Goal: Communication & Community: Answer question/provide support

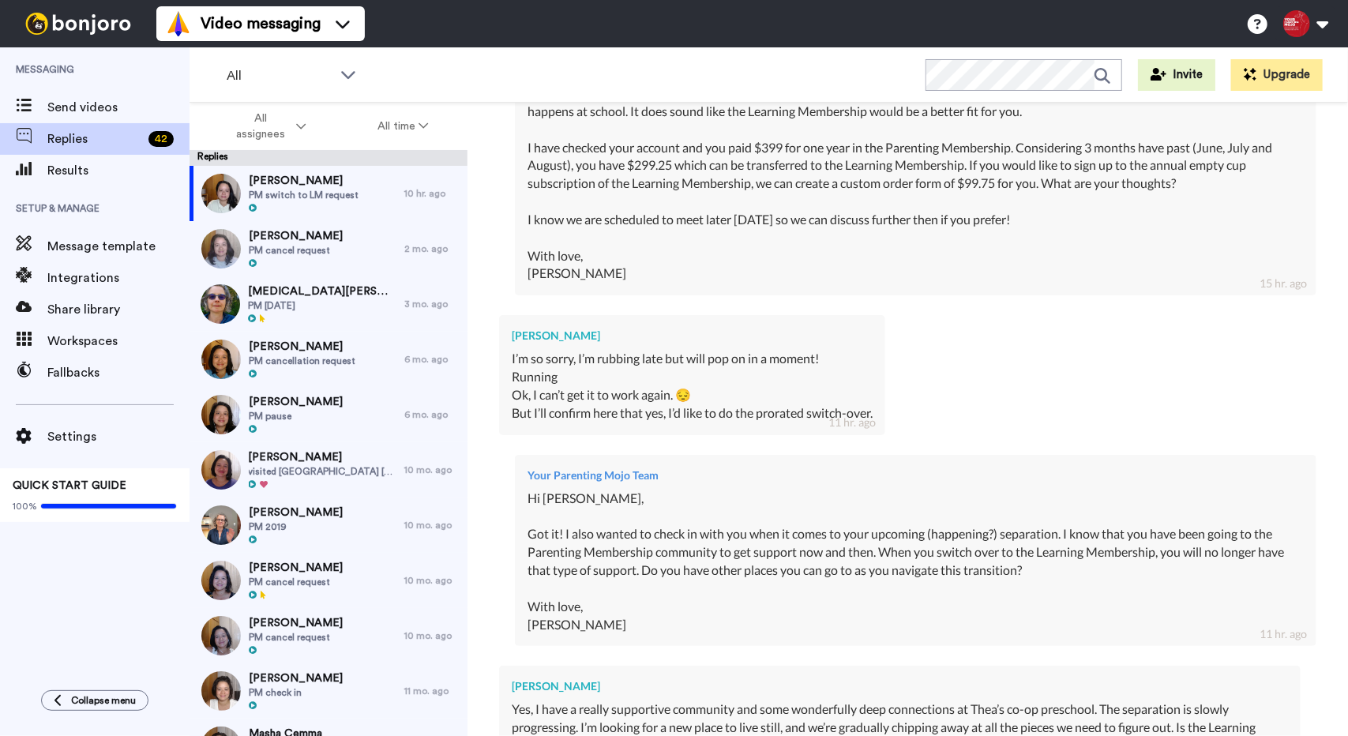
scroll to position [1235, 0]
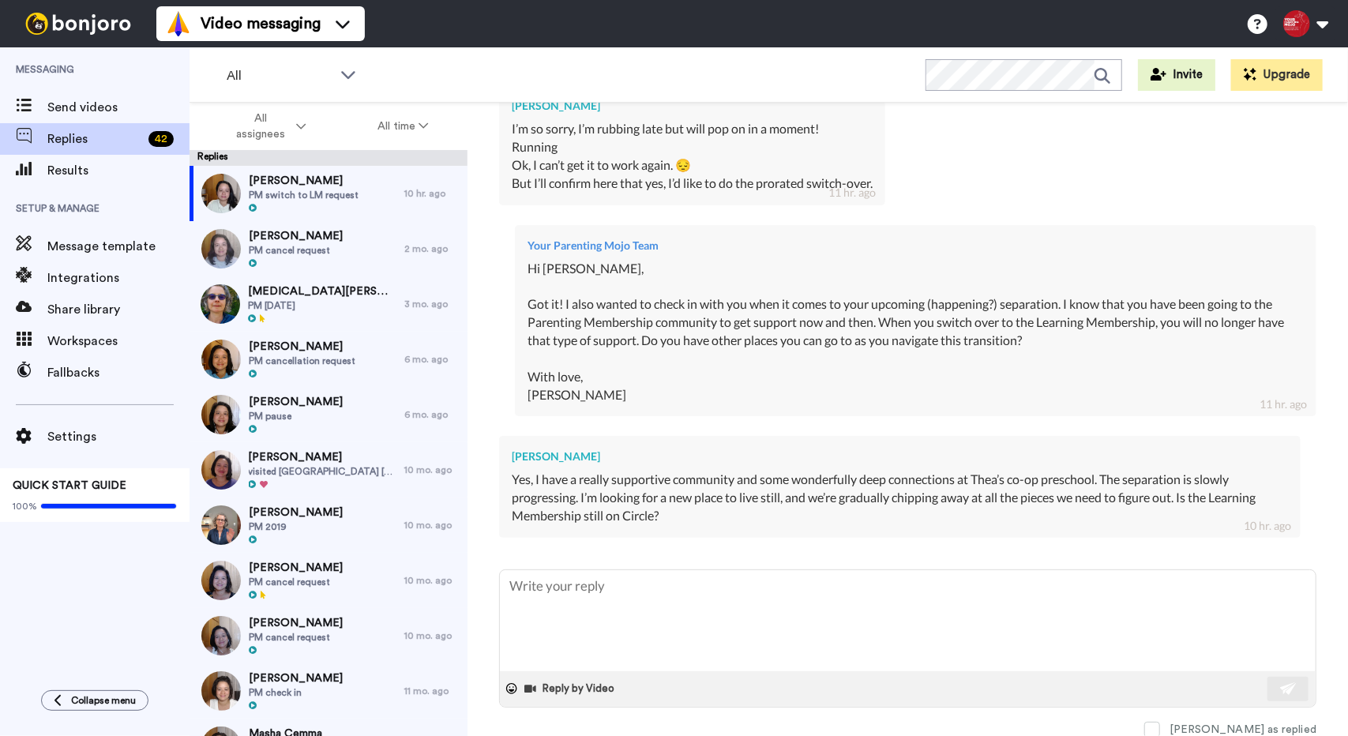
type textarea "Y"
type textarea "x"
type textarea "Ya"
type textarea "x"
type textarea "Yay"
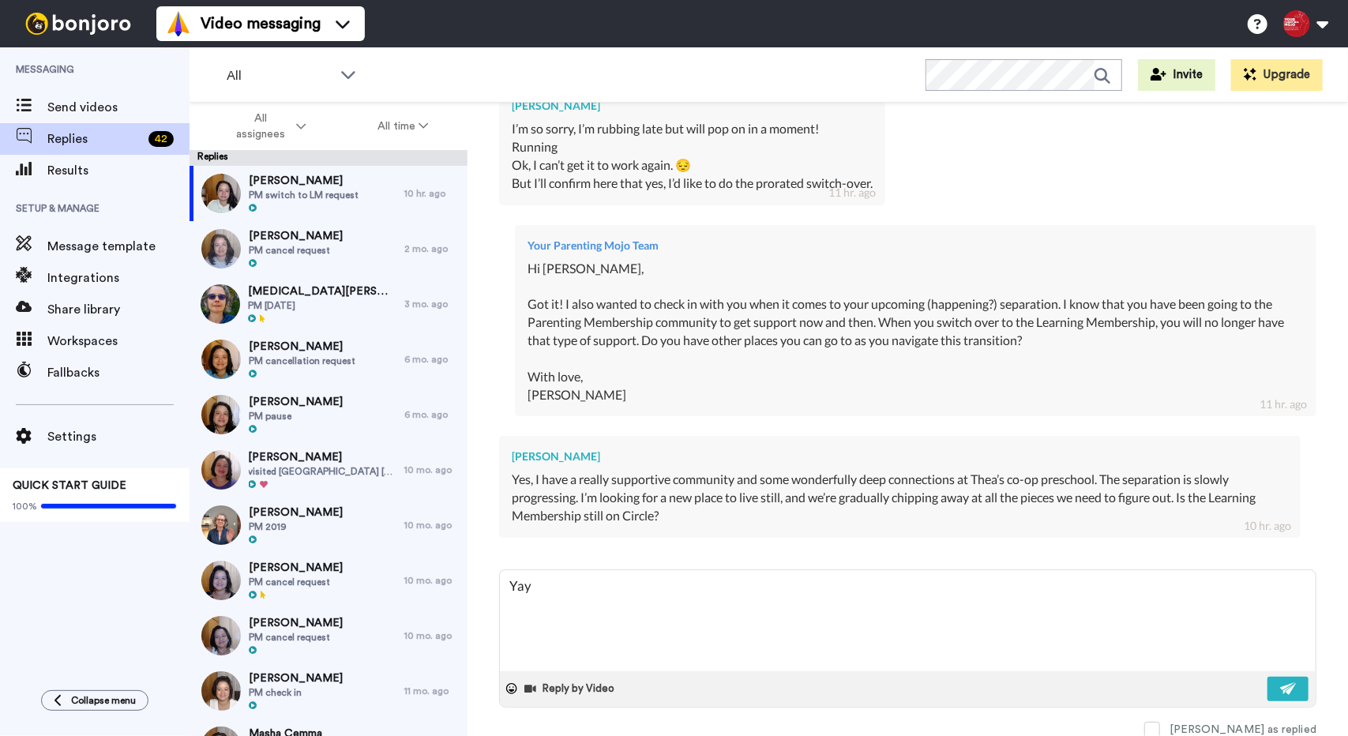
type textarea "x"
type textarea "Yay!"
type textarea "x"
type textarea "Yay!"
type textarea "x"
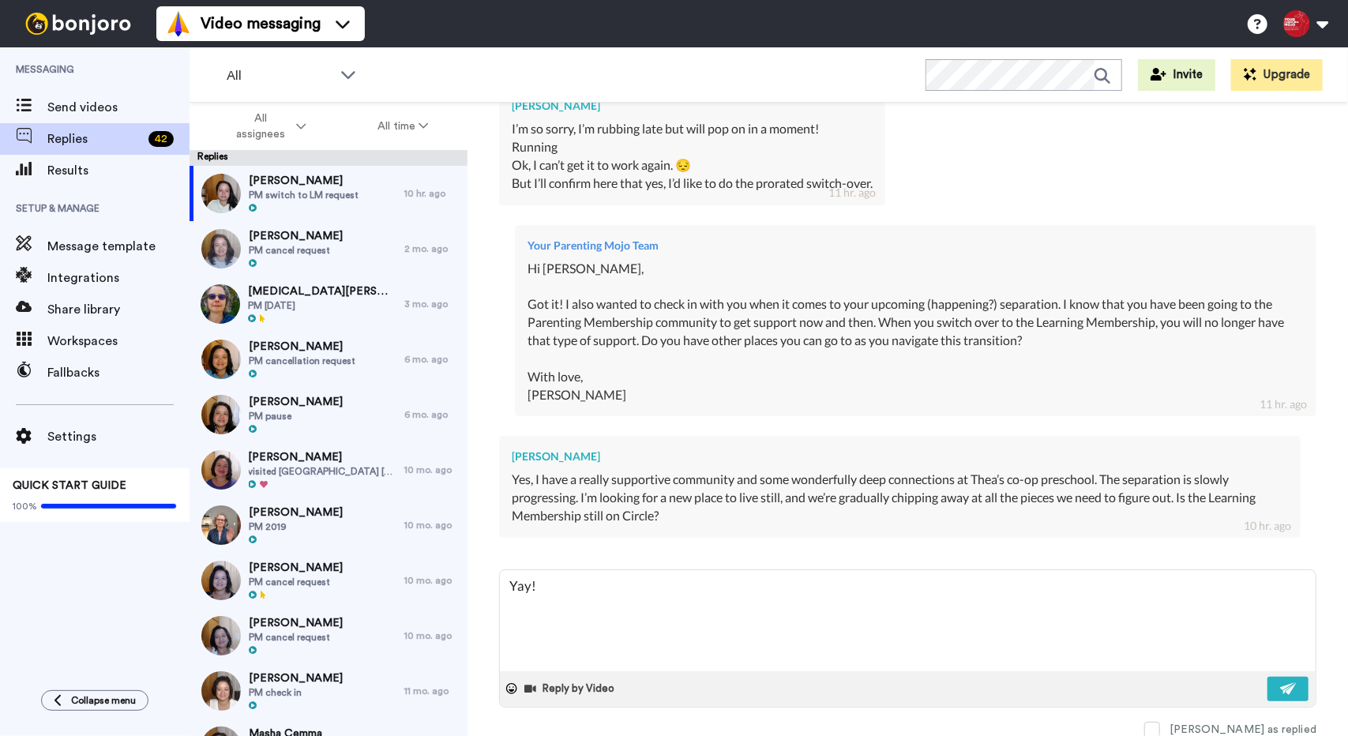
type textarea "Yay! I"
type textarea "x"
type textarea "Yay! I"
type textarea "x"
type textarea "Yay! I a"
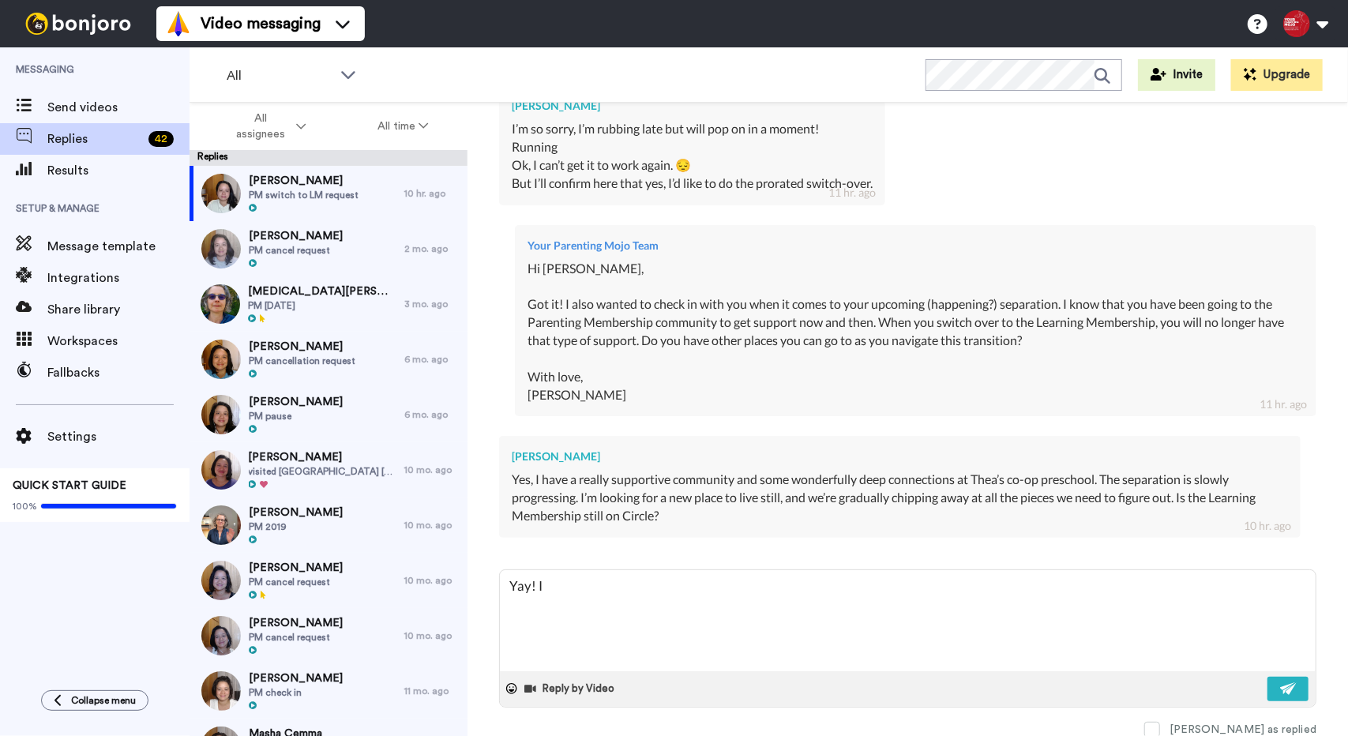
type textarea "x"
type textarea "Yay! I am"
type textarea "x"
type textarea "Yay! I am"
type textarea "x"
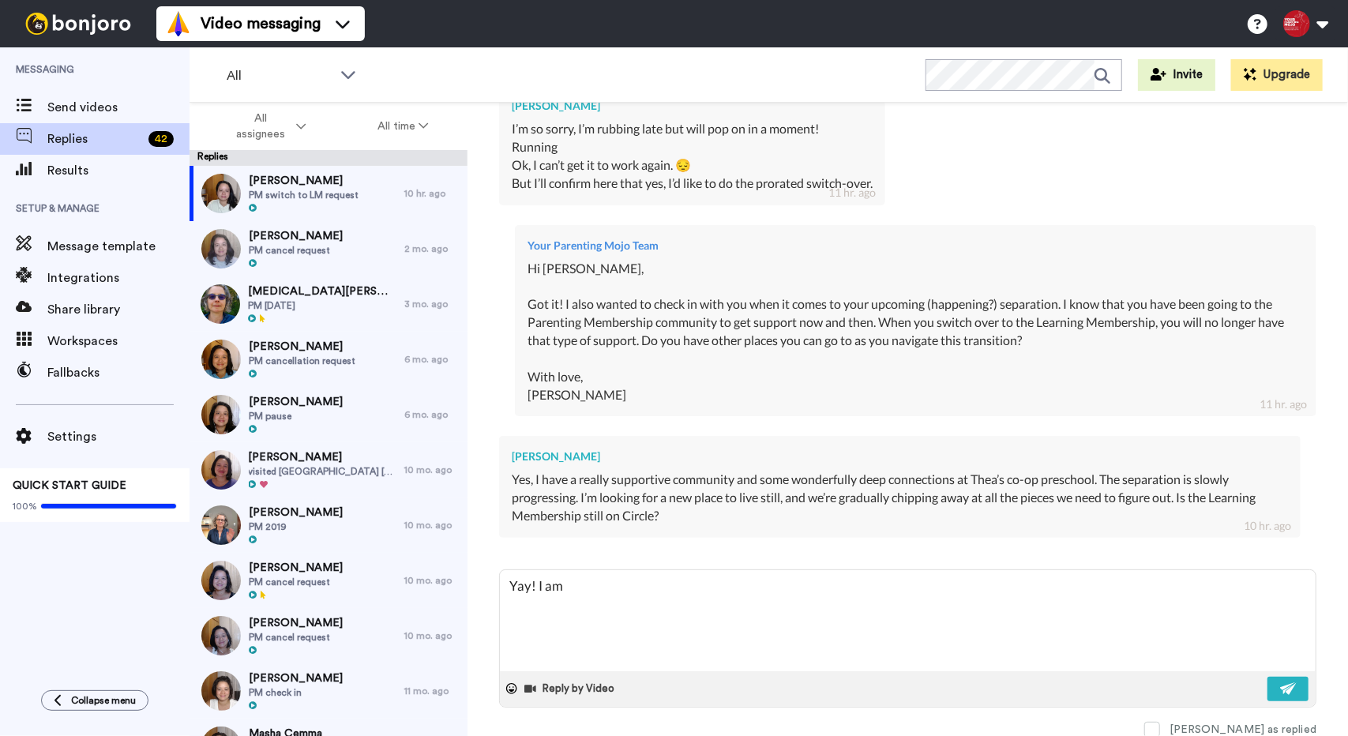
type textarea "Yay! I am s"
type textarea "x"
type textarea "Yay! I am so"
type textarea "x"
type textarea "Yay! I am so"
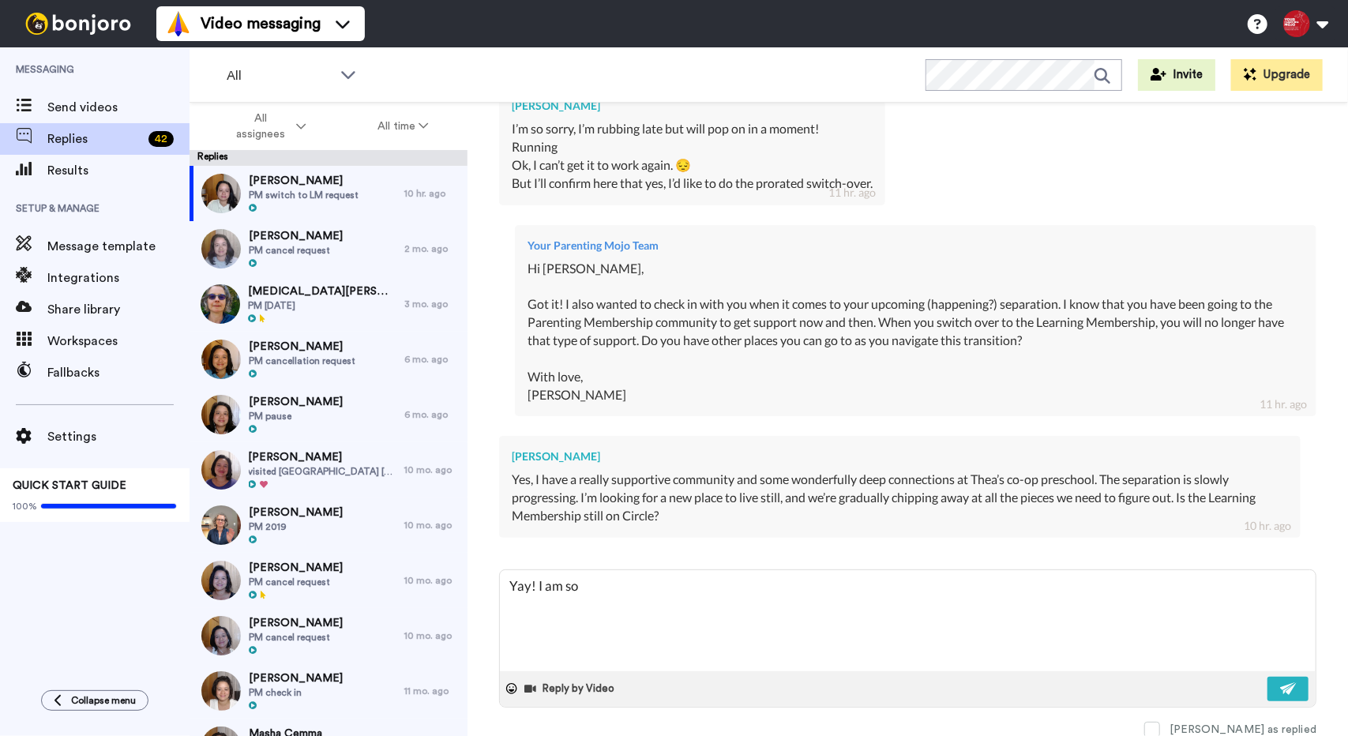
type textarea "x"
type textarea "Yay! I am so g"
type textarea "x"
type textarea "Yay! I am so gl"
type textarea "x"
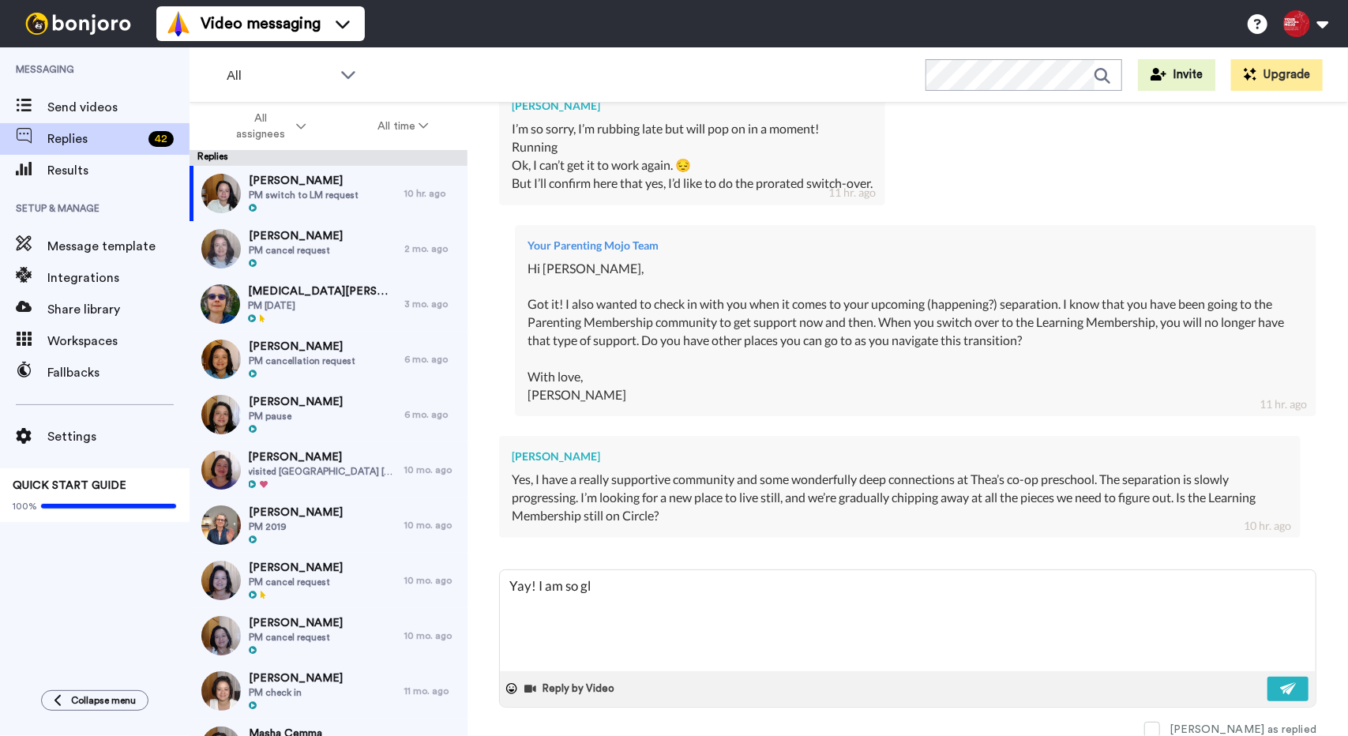
type textarea "Yay! I am so gla"
type textarea "x"
type textarea "Yay! I am so glad"
type textarea "x"
type textarea "Yay! I am so glad"
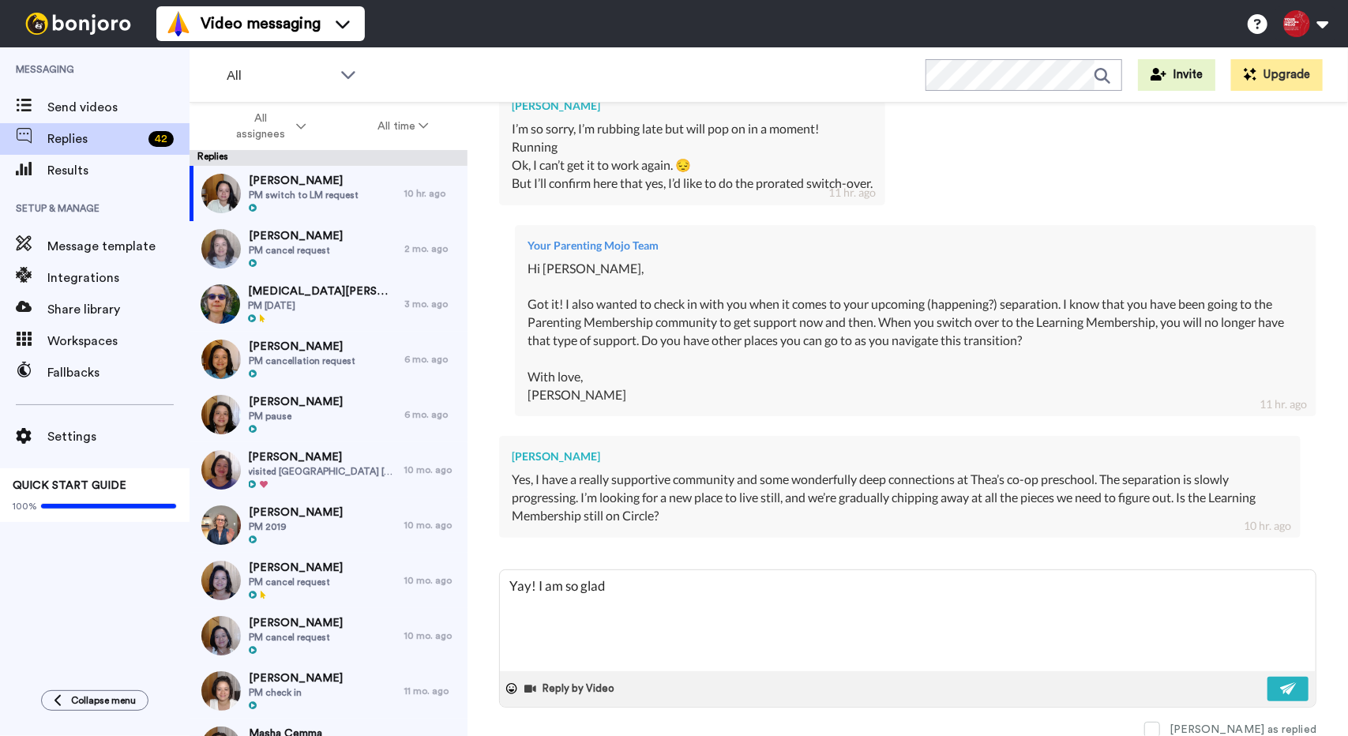
type textarea "x"
type textarea "Yay! I am so glad t"
type textarea "x"
type textarea "Yay! I am so glad to"
type textarea "x"
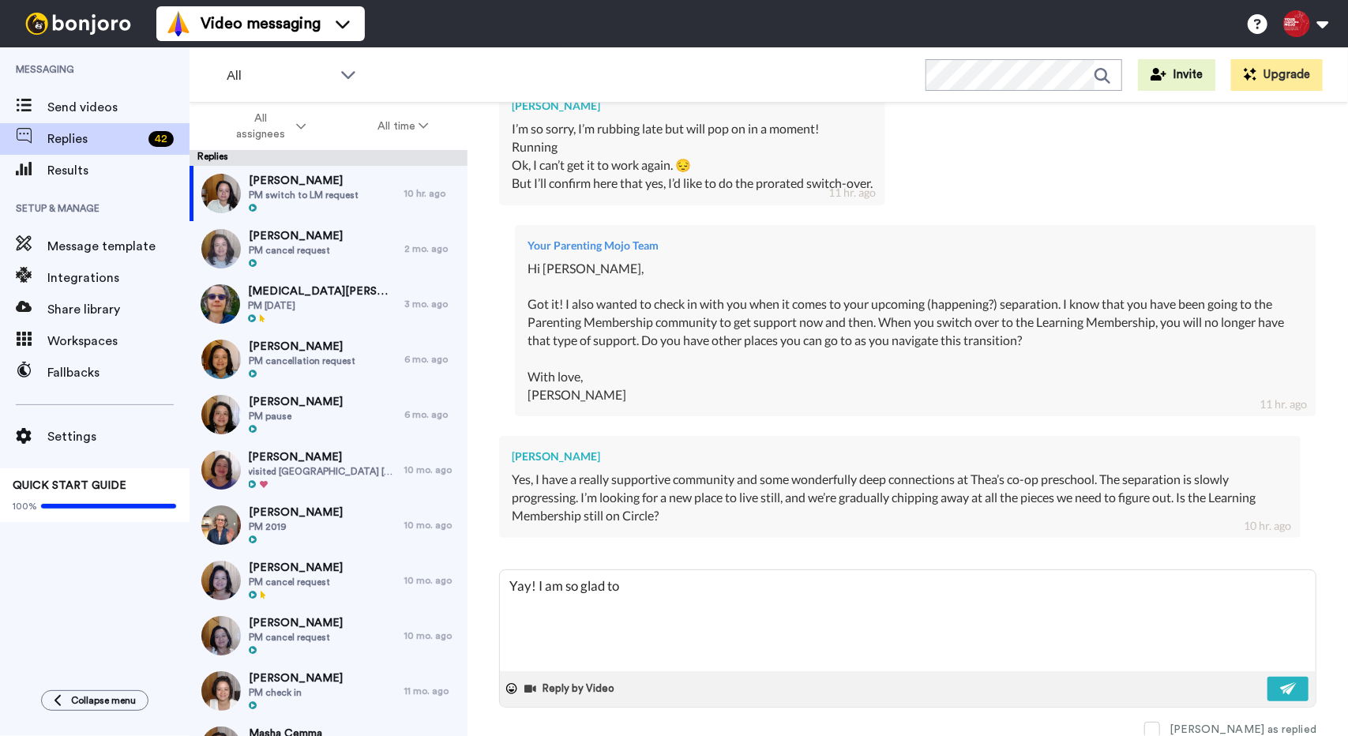
type textarea "Yay! I am so glad to"
type textarea "x"
type textarea "Yay! I am so glad to h"
type textarea "x"
type textarea "Yay! I am so glad to he"
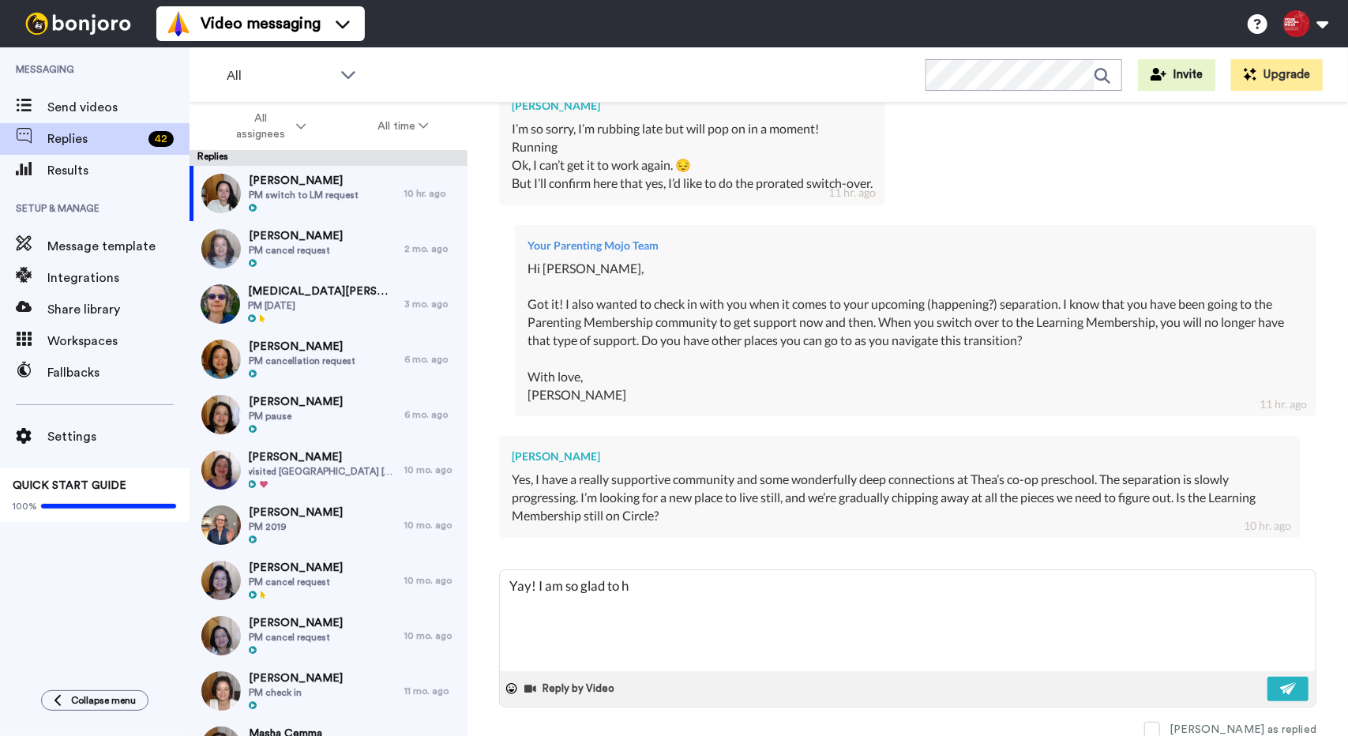
type textarea "x"
type textarea "Yay! I am so glad to hea"
type textarea "x"
type textarea "Yay! I am so glad to hear"
type textarea "x"
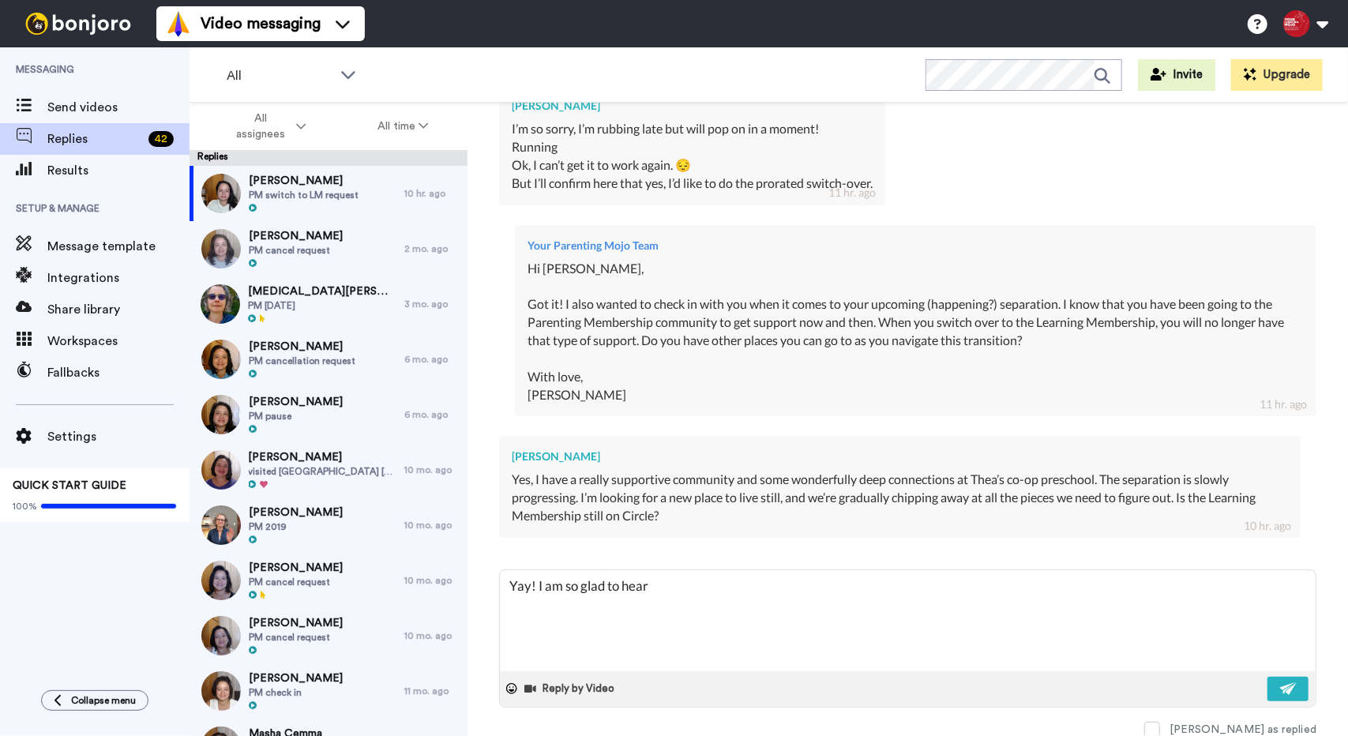
type textarea "Yay! I am so glad to hear"
type textarea "x"
type textarea "Yay! I am so glad to hear t"
type textarea "x"
type textarea "Yay! I am so glad to hear th"
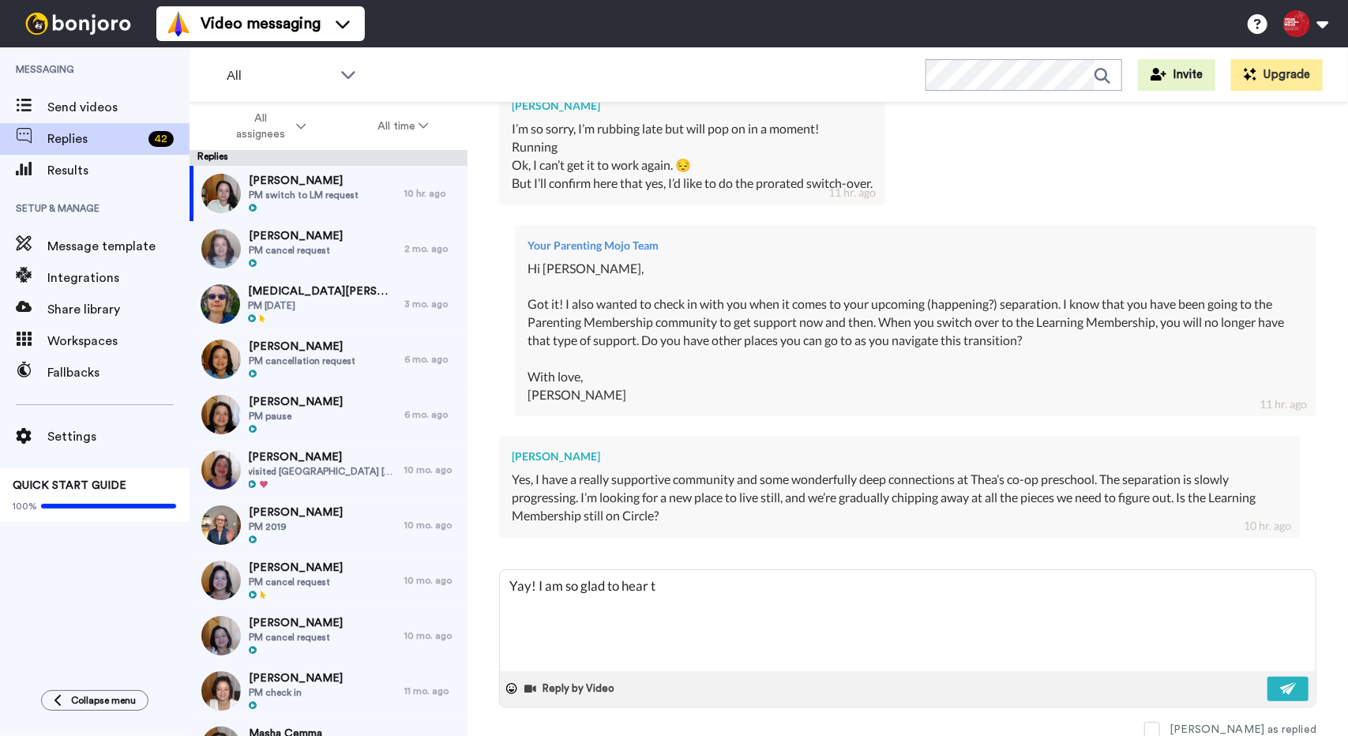
type textarea "x"
type textarea "Yay! I am so glad to hear tha"
type textarea "x"
type textarea "Yay! I am so glad to hear that"
type textarea "x"
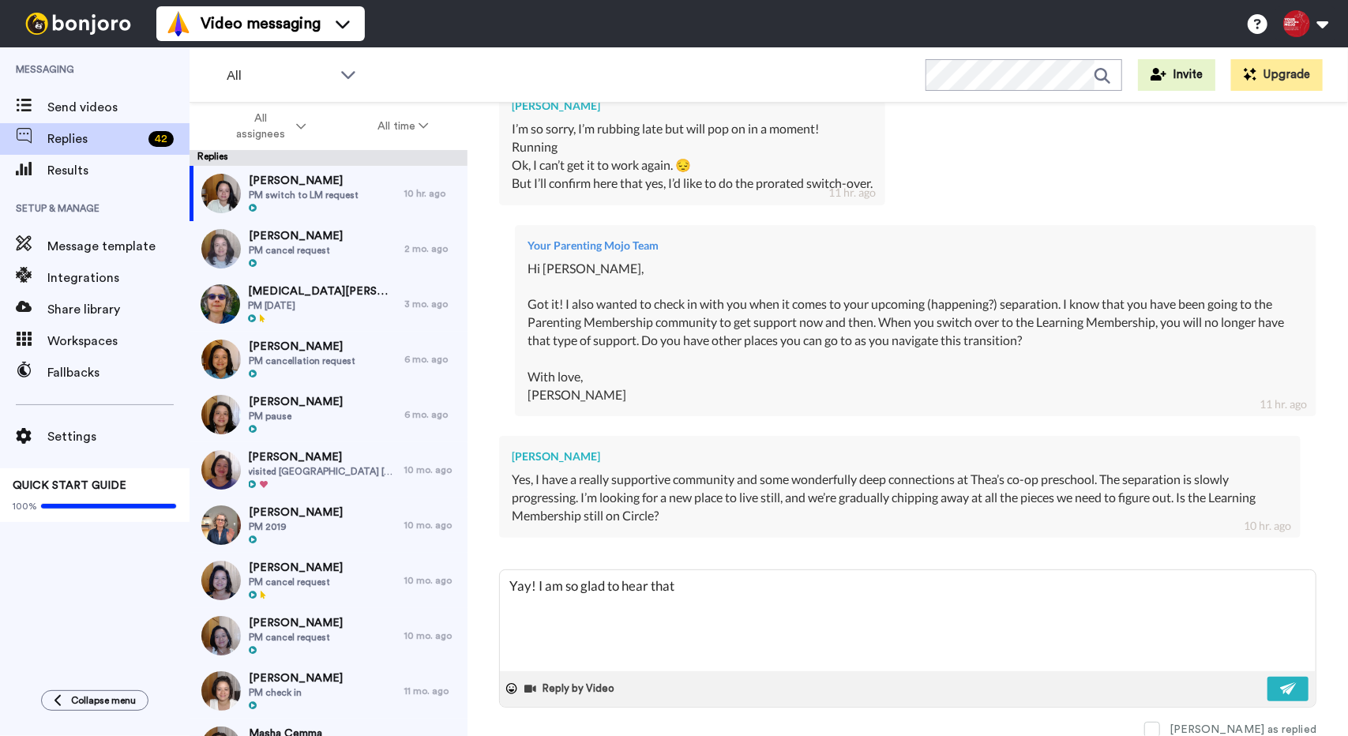
type textarea "Yay! I am so glad to hear that."
type textarea "x"
type textarea "Yay! I am so glad to hear that."
type textarea "x"
type textarea "Yay! I am so glad to hear that. T"
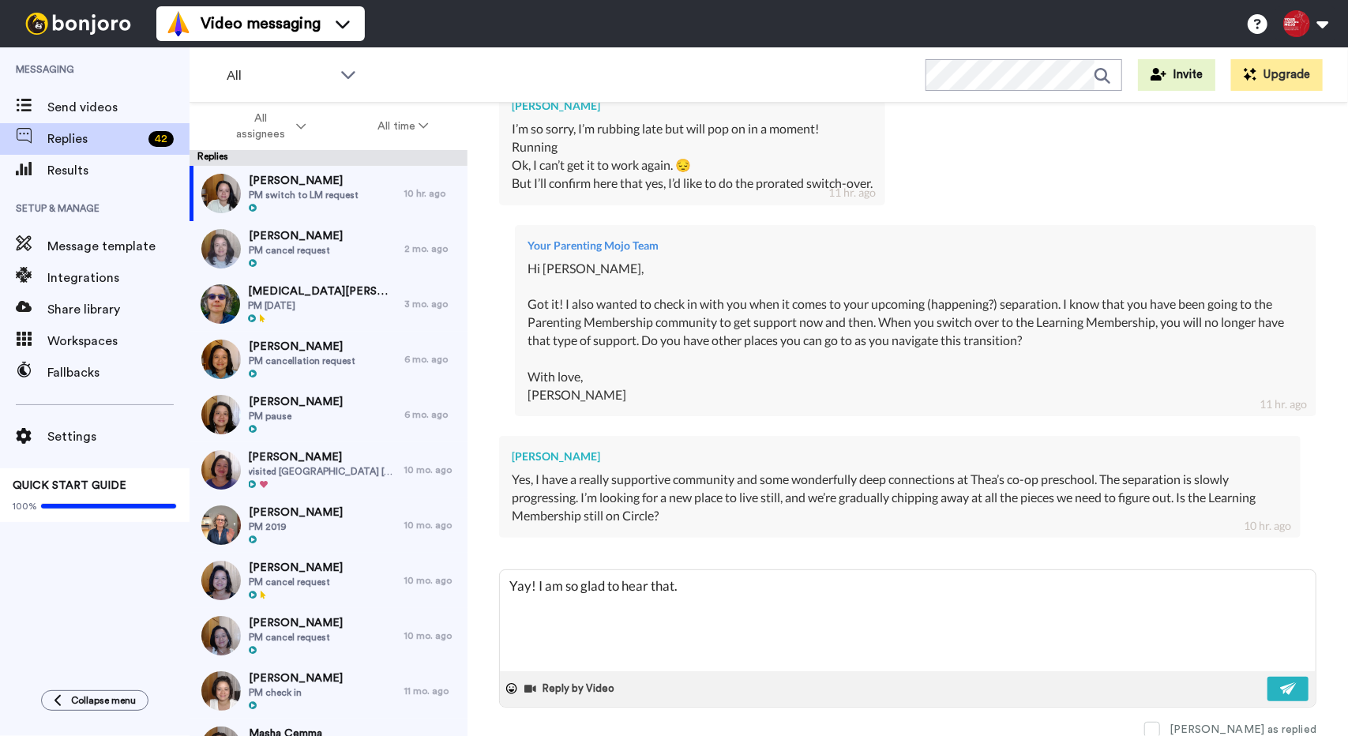
type textarea "x"
type textarea "Yay! I am so glad to hear that. Th"
type textarea "x"
type textarea "Yay! I am so glad to hear that. The"
type textarea "x"
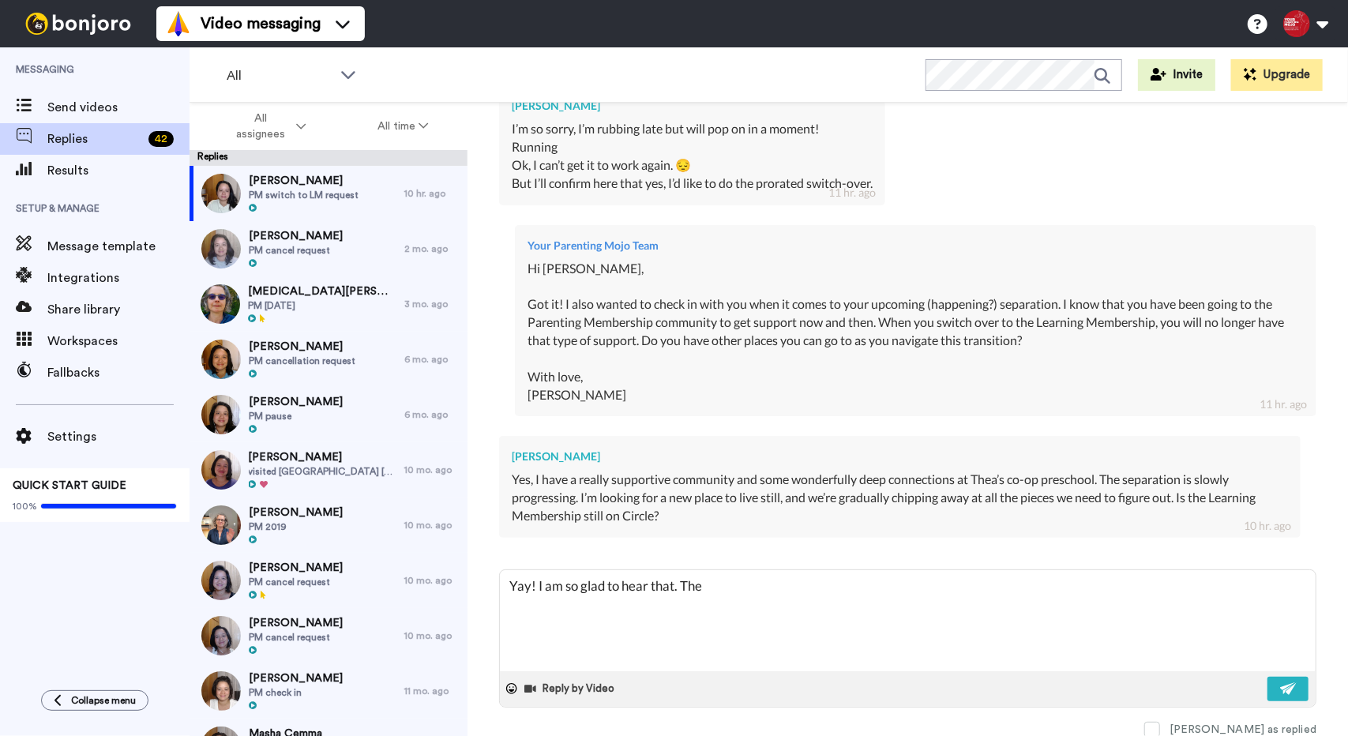
type textarea "Yay! I am so glad to hear that. The"
type textarea "x"
type textarea "Yay! I am so glad to hear that. The L"
type textarea "x"
type textarea "Yay! I am so glad to hear that. The Le"
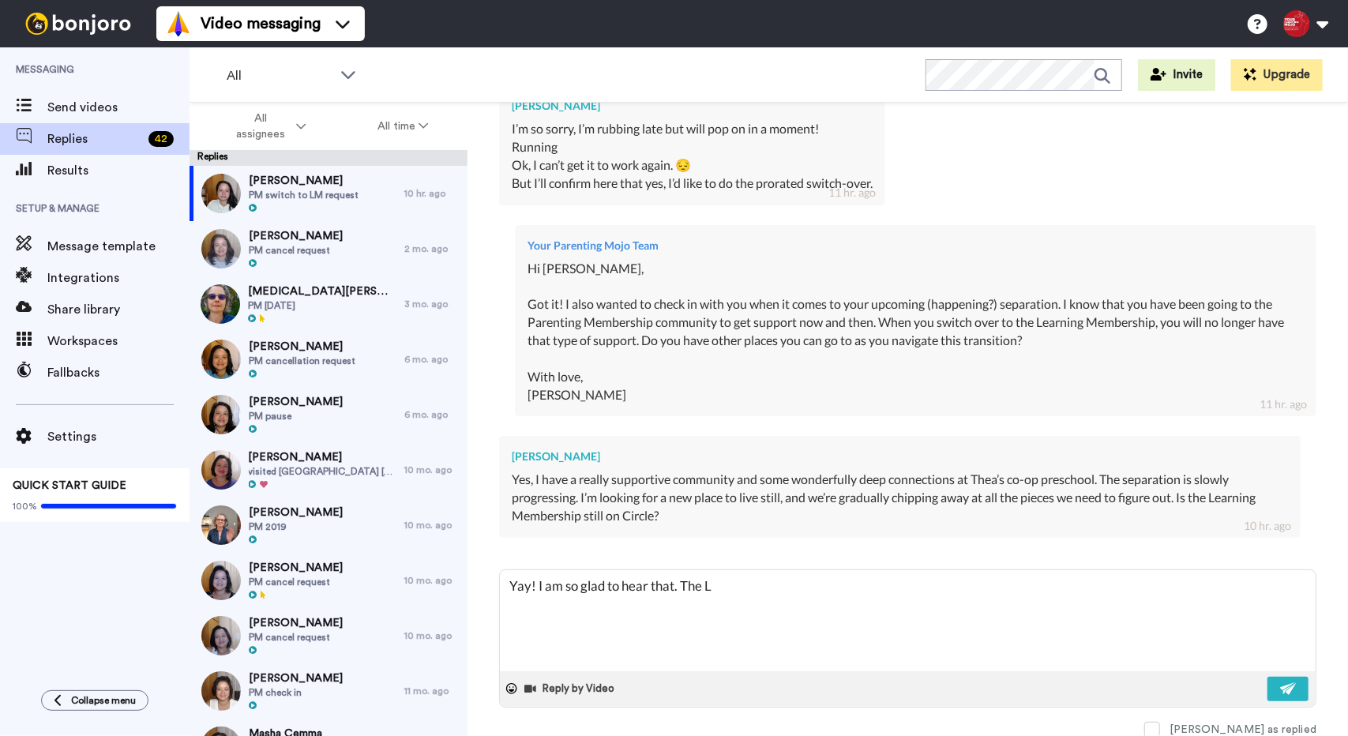
type textarea "x"
type textarea "Yay! I am so glad to hear that. The Lea"
type textarea "x"
type textarea "Yay! I am so glad to hear that. The [PERSON_NAME]"
type textarea "x"
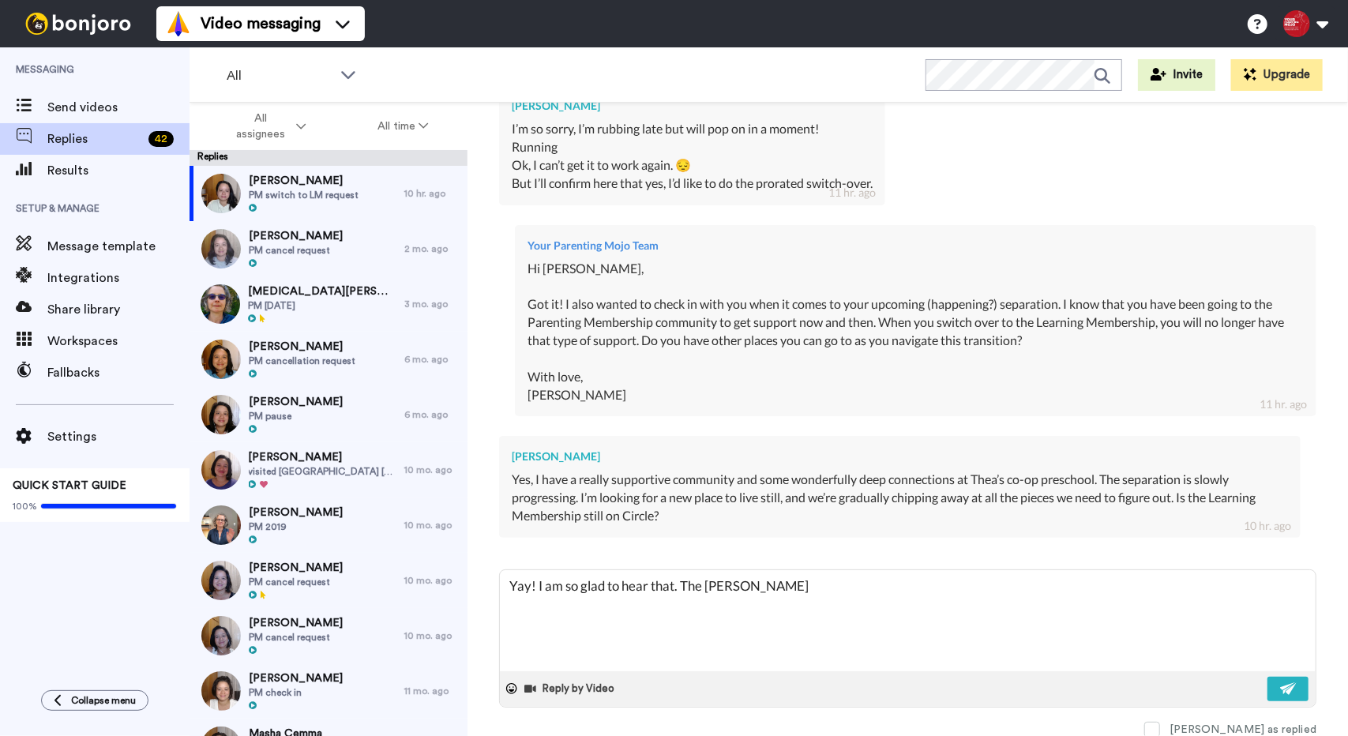
type textarea "Yay! I am so glad to hear that. The Learn"
type textarea "x"
type textarea "Yay! I am so glad to hear that. The Learni"
type textarea "x"
type textarea "Yay! I am so glad to hear that. The Learnin"
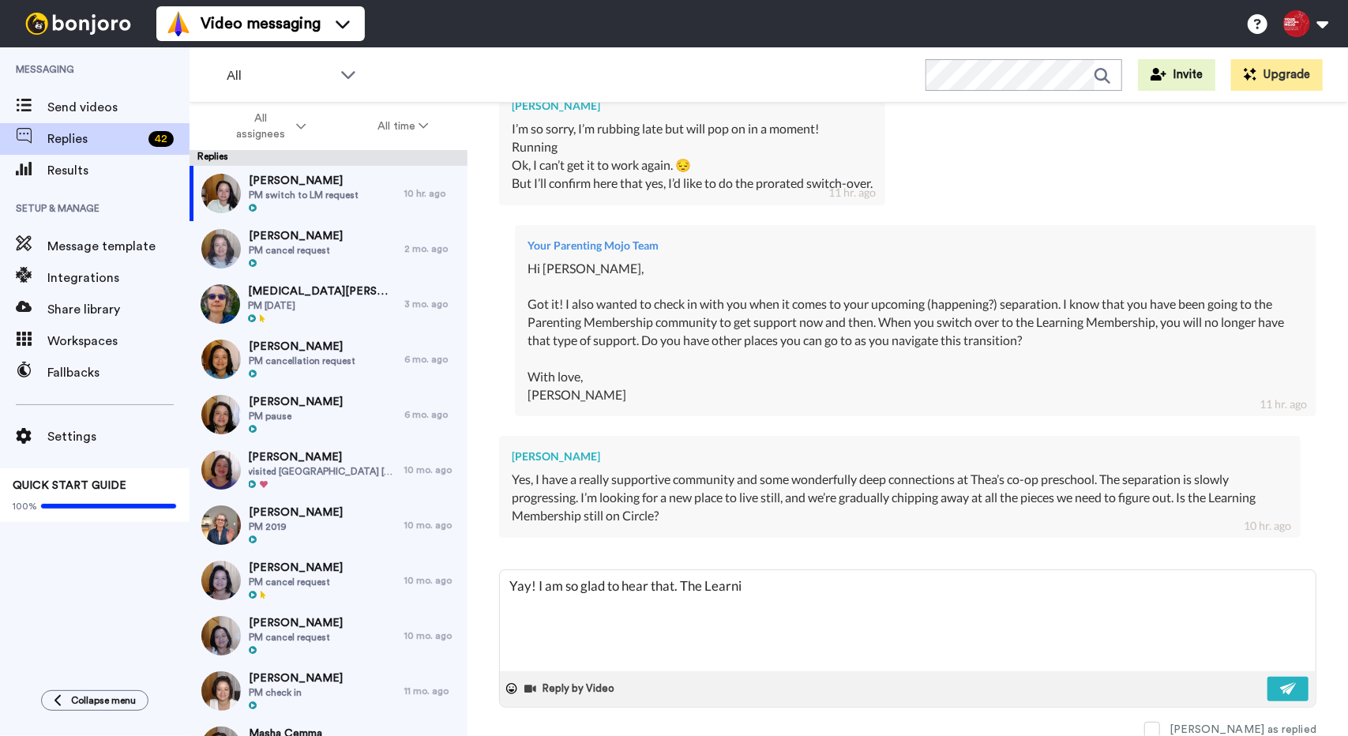
type textarea "x"
type textarea "Yay! I am so glad to hear that. The Learning"
type textarea "x"
type textarea "Yay! I am so glad to hear that. The Learning"
type textarea "x"
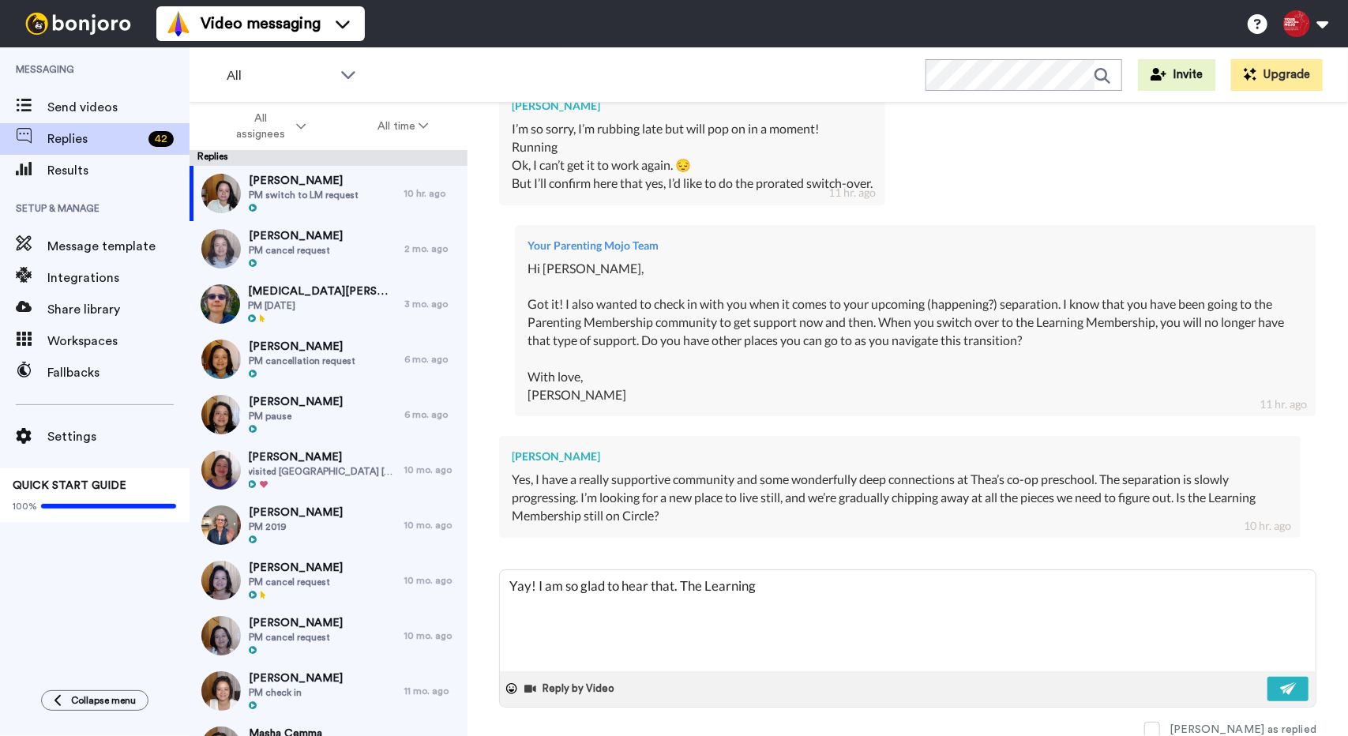
type textarea "Yay! I am so glad to hear that. The Learning M"
type textarea "x"
type textarea "Yay! I am so glad to hear that. The Learning Me"
type textarea "x"
type textarea "Yay! I am so glad to hear that. The Learning Mem"
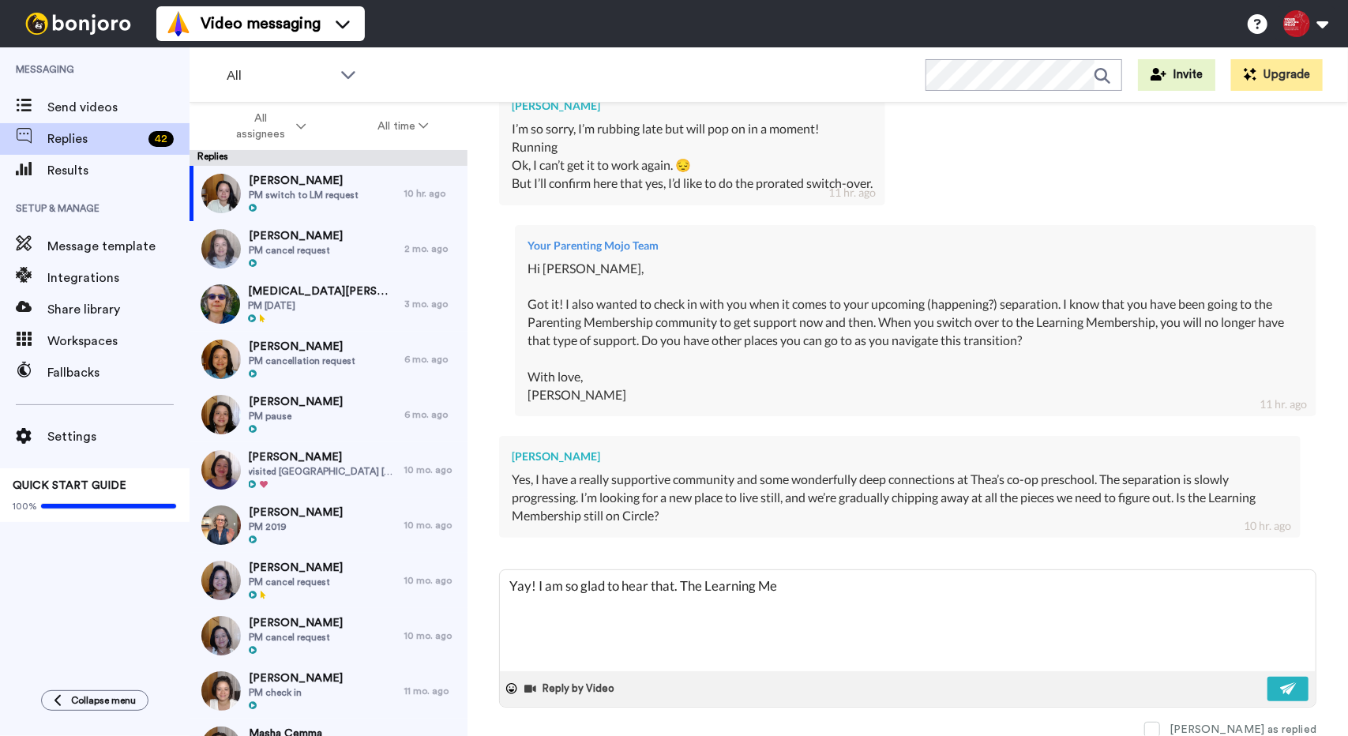
type textarea "x"
type textarea "Yay! I am so glad to hear that. The Learning Memb"
type textarea "x"
type textarea "Yay! I am so glad to hear that. The Learning Membe"
type textarea "x"
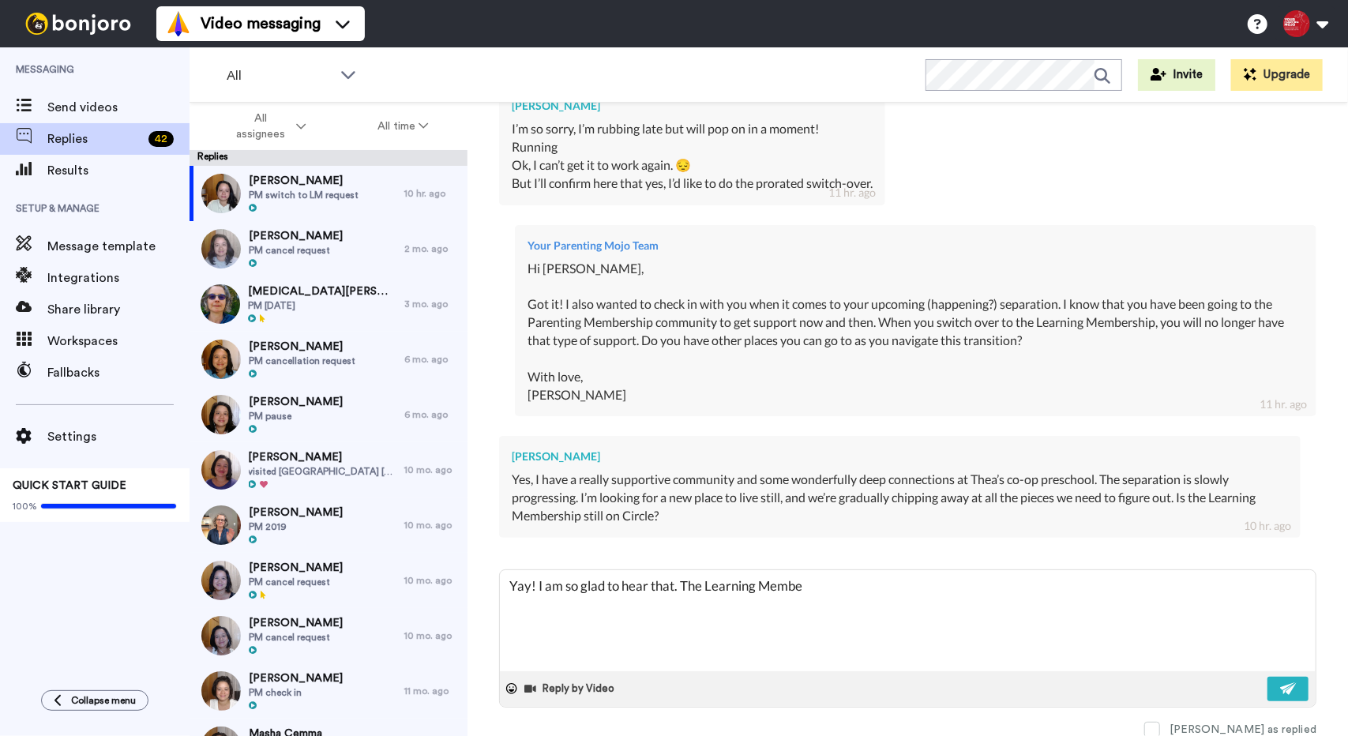
type textarea "Yay! I am so glad to hear that. The Learning Member"
type textarea "x"
type textarea "Yay! I am so glad to hear that. The Learning Members"
type textarea "x"
type textarea "Yay! I am so glad to hear that. The Learning Membersh"
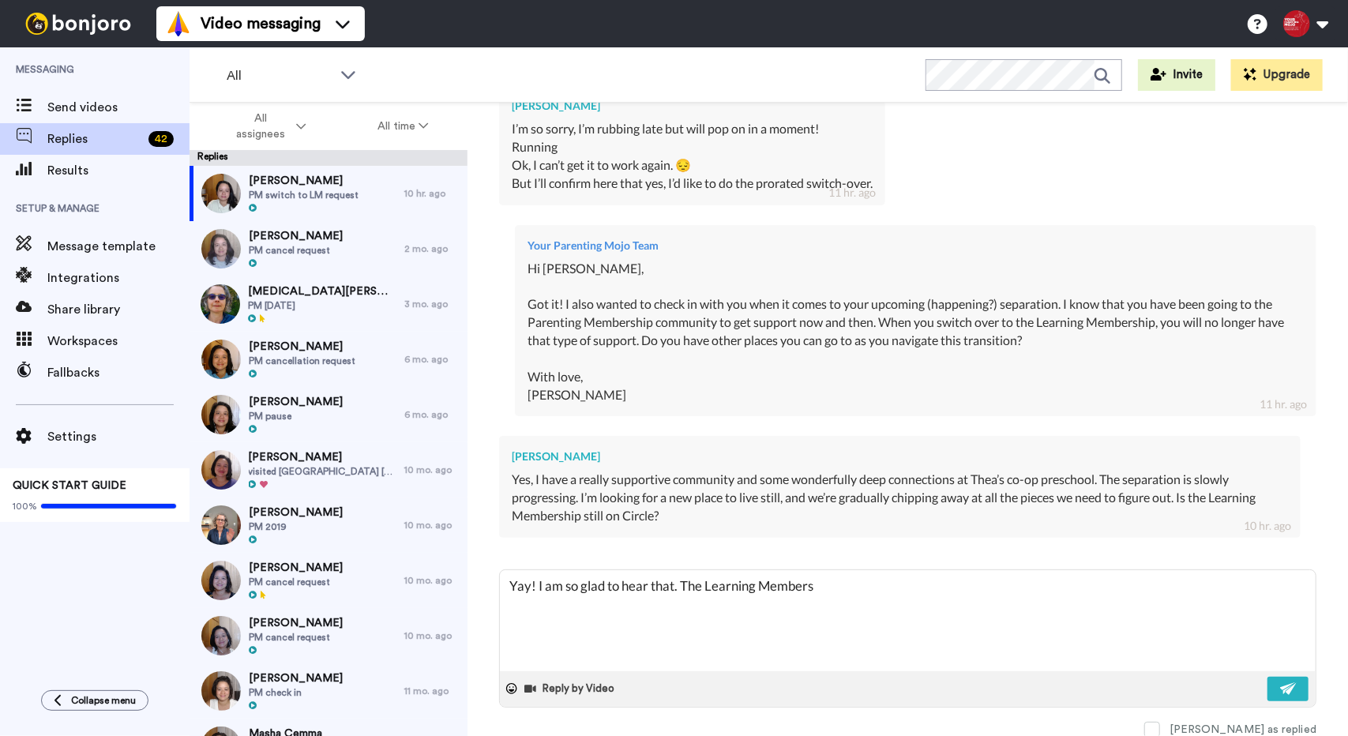
type textarea "x"
type textarea "Yay! I am so glad to hear that. The Learning Membershi"
type textarea "x"
type textarea "Yay! I am so glad to hear that. The Learning Membership"
type textarea "x"
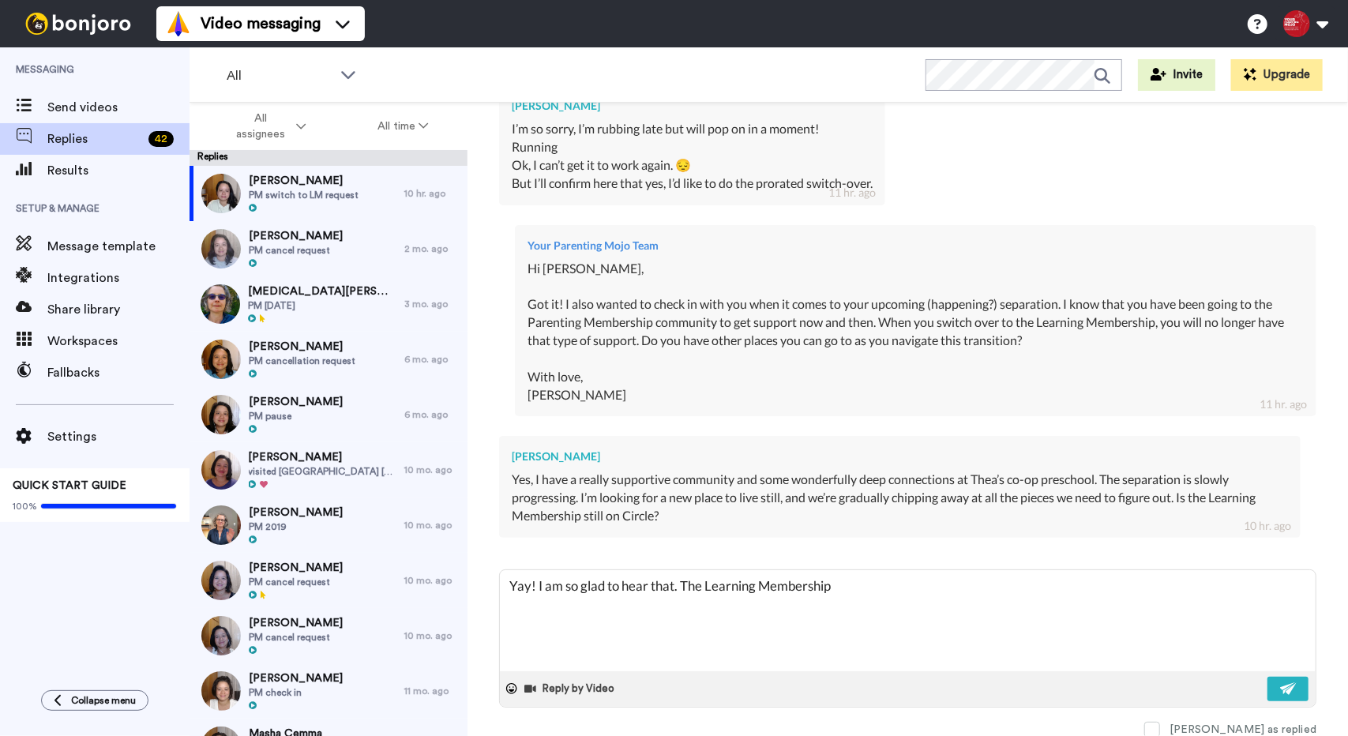
type textarea "Yay! I am so glad to hear that. The Learning Membership"
type textarea "x"
type textarea "Yay! I am so glad to hear that. The Learning Membership i"
type textarea "x"
type textarea "Yay! I am so glad to hear that. The Learning Membership is"
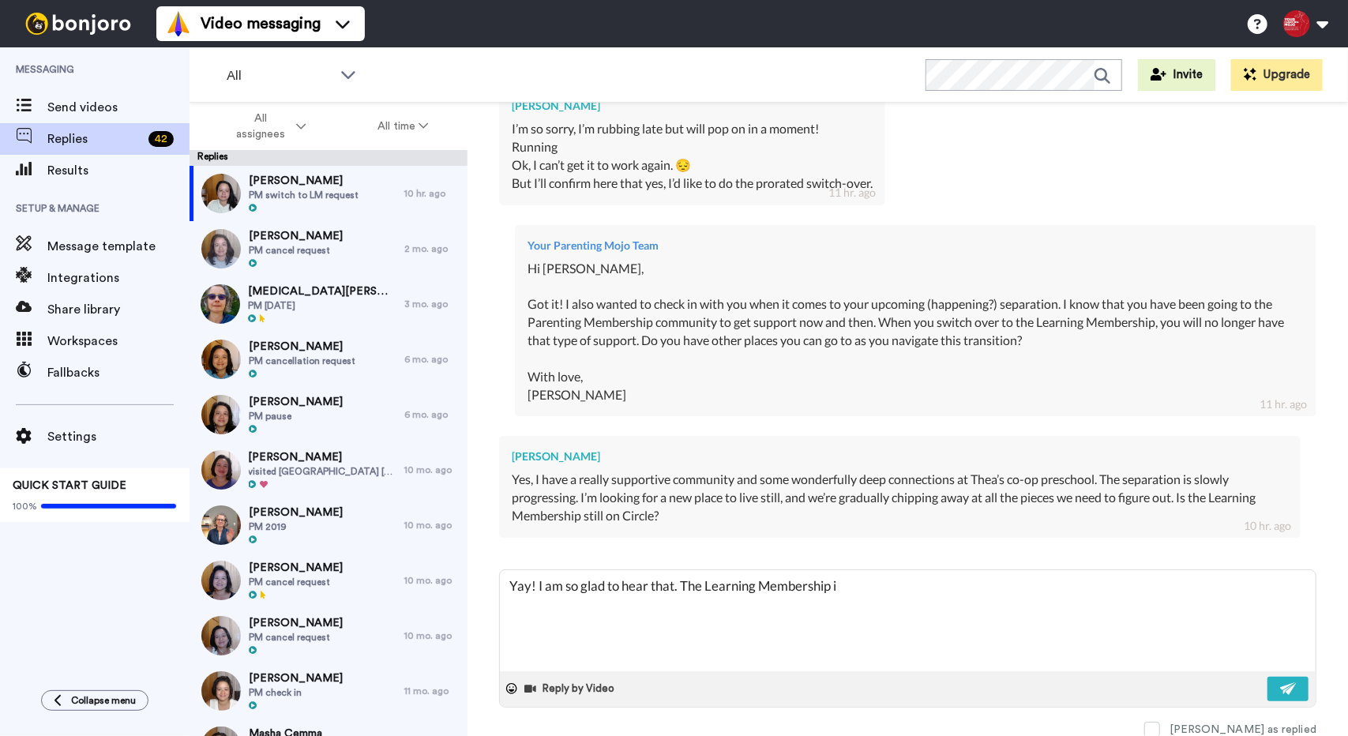
type textarea "x"
type textarea "Yay! I am so glad to hear that. The Learning Membership is"
type textarea "x"
type textarea "Yay! I am so glad to hear that. The Learning Membership is s"
type textarea "x"
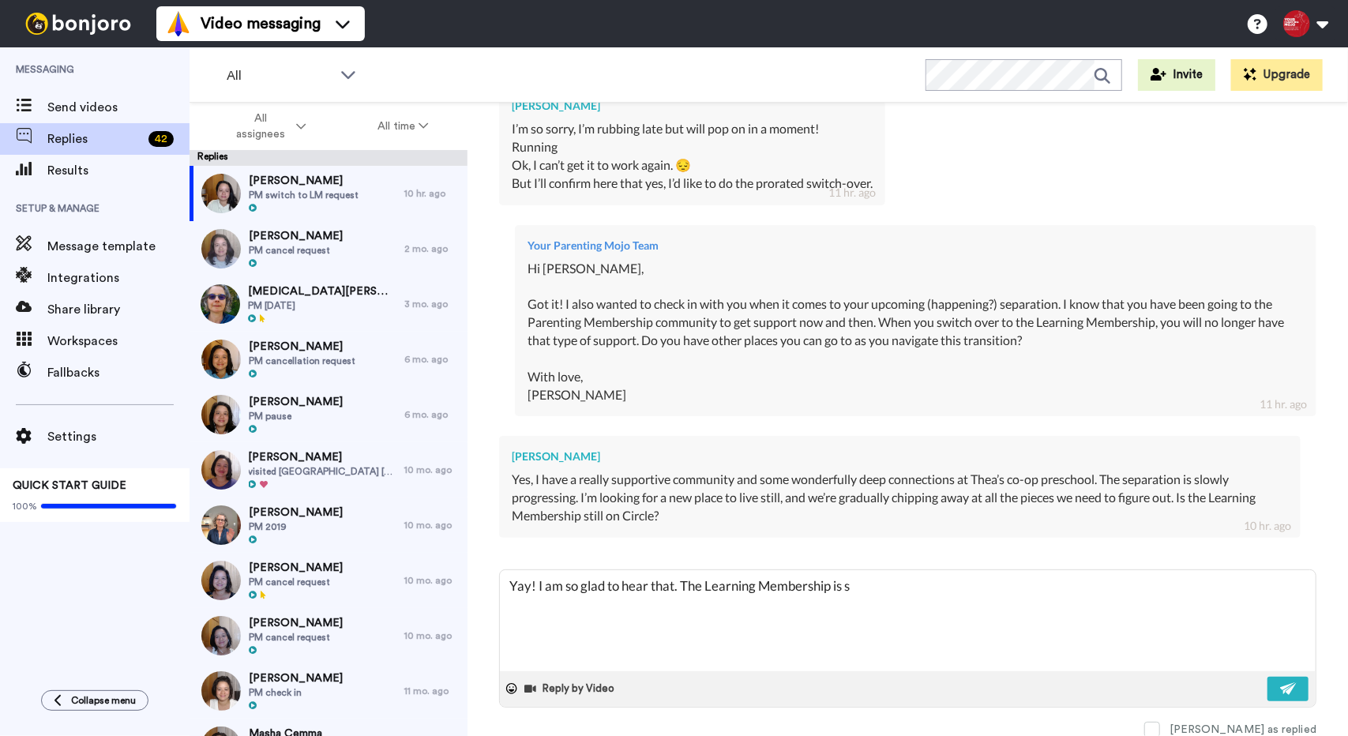
type textarea "Yay! I am so glad to hear that. The Learning Membership is st"
type textarea "x"
type textarea "Yay! I am so glad to hear that. The Learning Membership is sti"
type textarea "x"
type textarea "Yay! I am so glad to hear that. The Learning Membership is stil"
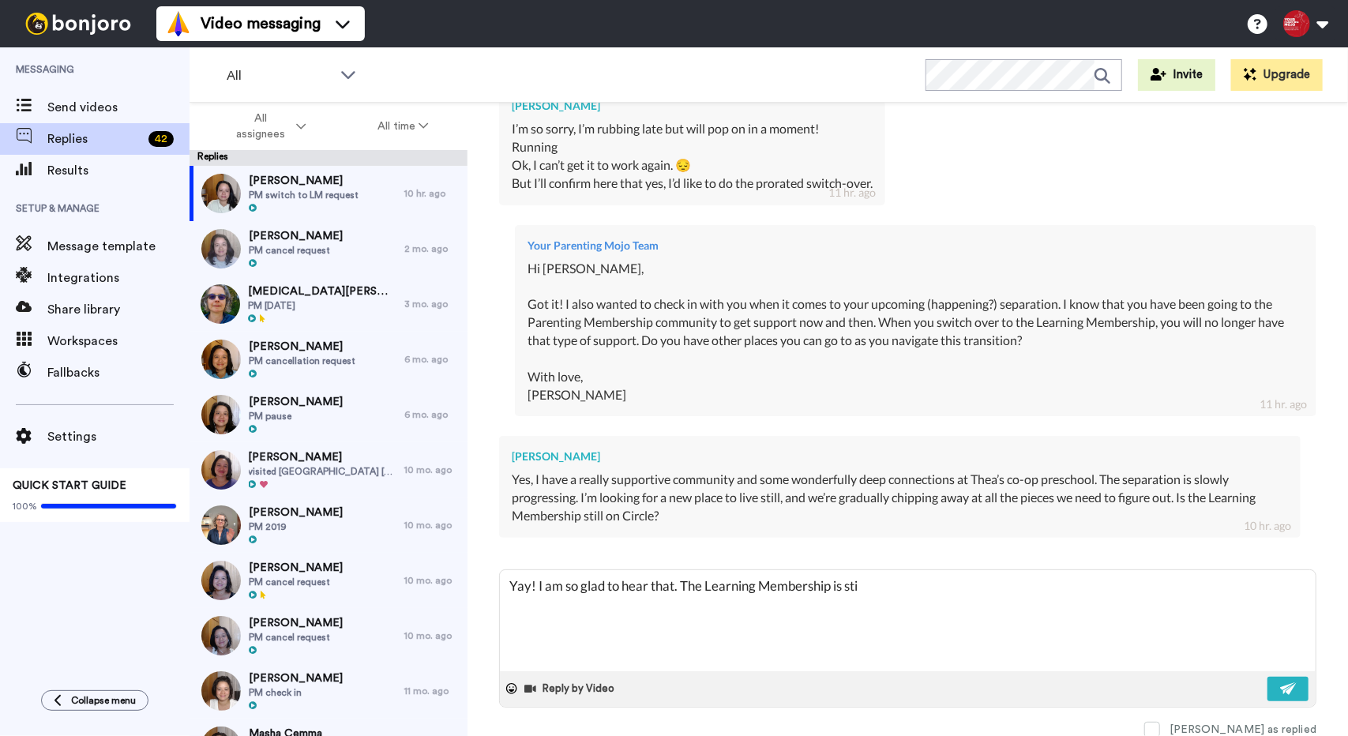
type textarea "x"
type textarea "Yay! I am so glad to hear that. The Learning Membership is still"
type textarea "x"
type textarea "Yay! I am so glad to hear that. The Learning Membership is still"
type textarea "x"
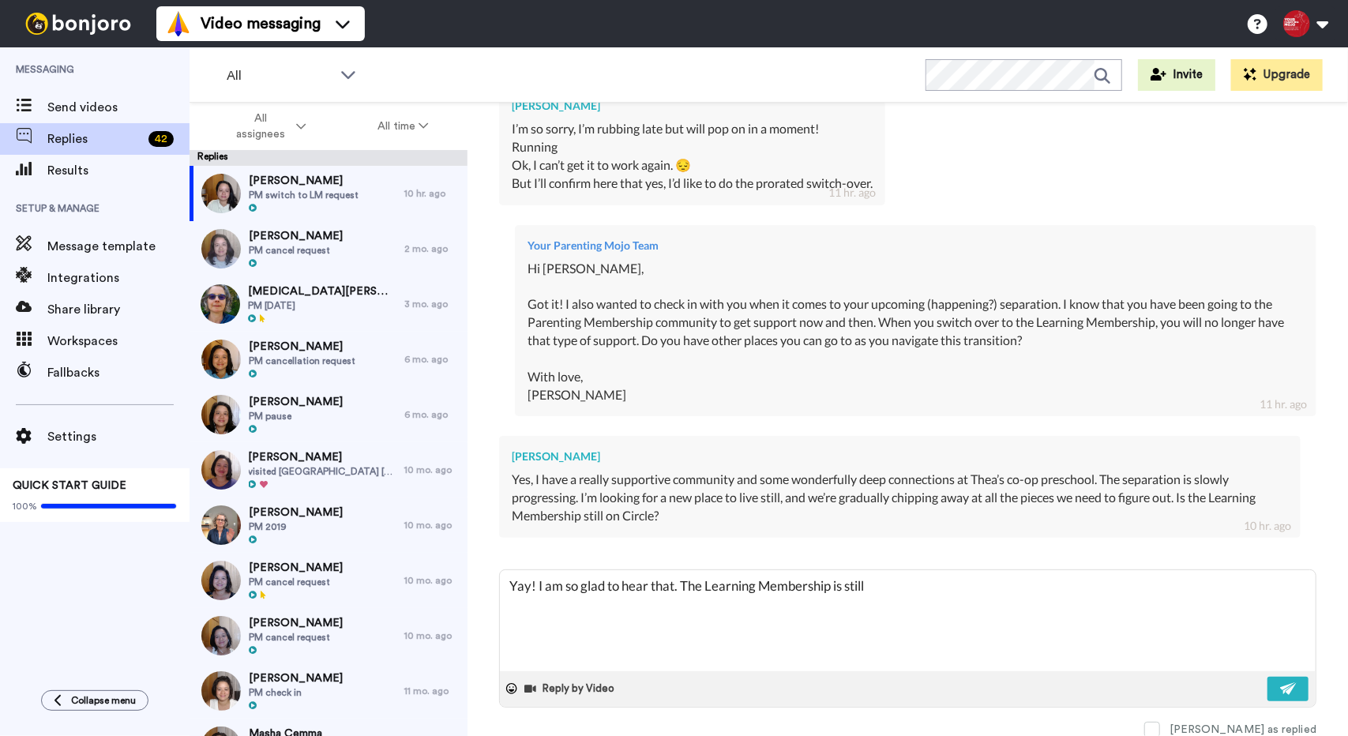
type textarea "Yay! I am so glad to hear that. The Learning Membership is still o"
type textarea "x"
type textarea "Yay! I am so glad to hear that. The Learning Membership is still on"
type textarea "x"
type textarea "Yay! I am so glad to hear that. The Learning Membership is still on"
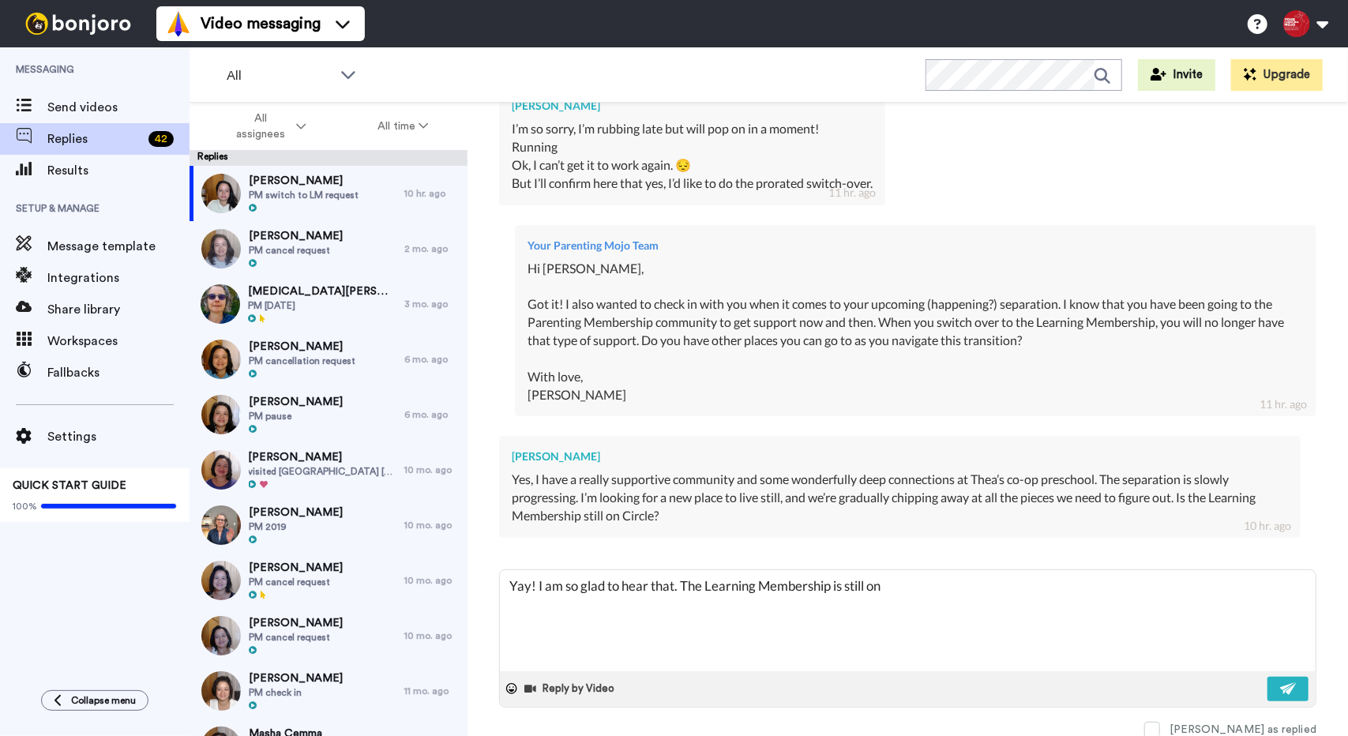
type textarea "x"
type textarea "Yay! I am so glad to hear that. The Learning Membership is still on C"
type textarea "x"
type textarea "Yay! I am so glad to hear that. The Learning Membership is still on Ci"
type textarea "x"
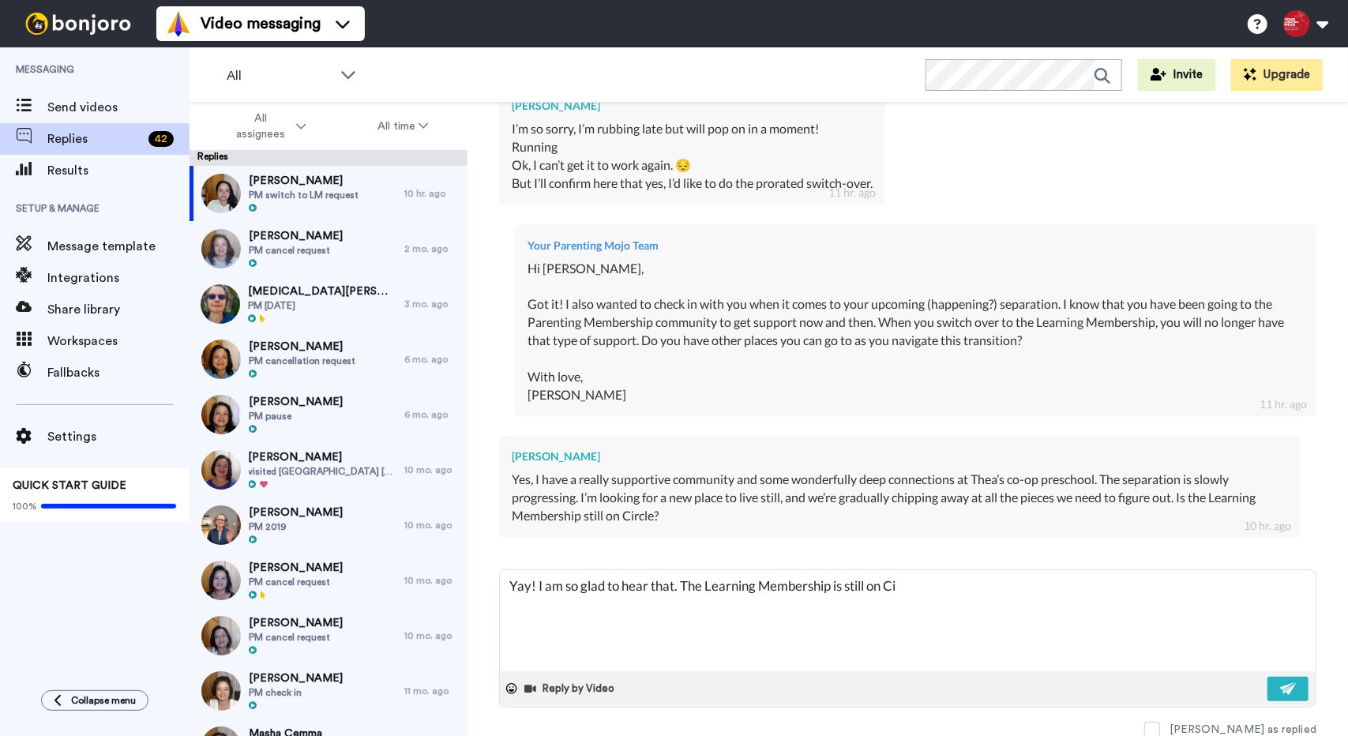
type textarea "Yay! I am so glad to hear that. The Learning Membership is still on Cir"
type textarea "x"
type textarea "Yay! I am so glad to hear that. The Learning Membership is still on Circ"
type textarea "x"
type textarea "Yay! I am so glad to hear that. The Learning Membership is still on Circl"
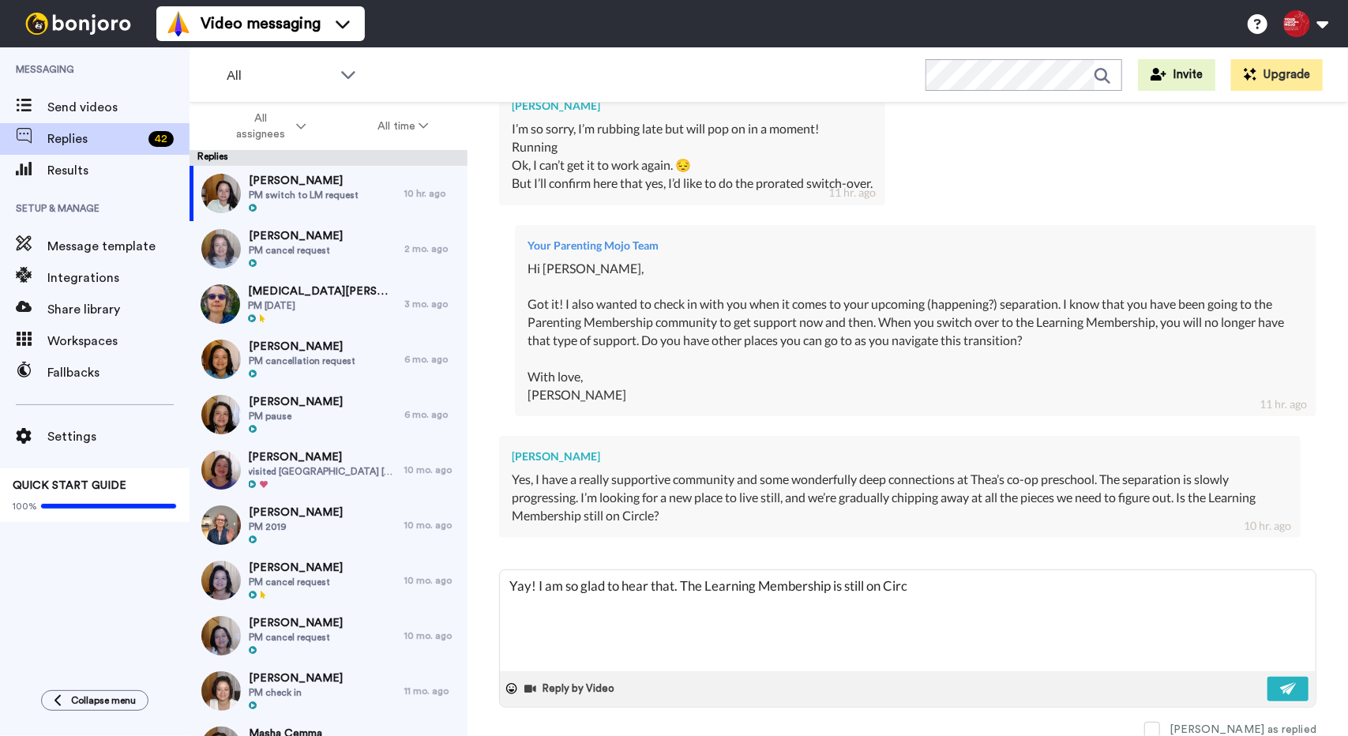
type textarea "x"
type textarea "Yay! I am so glad to hear that. The Learning Membership is still on Circle"
type textarea "x"
type textarea "Yay! I am so glad to hear that. The Learning Membership is still on Circle."
type textarea "x"
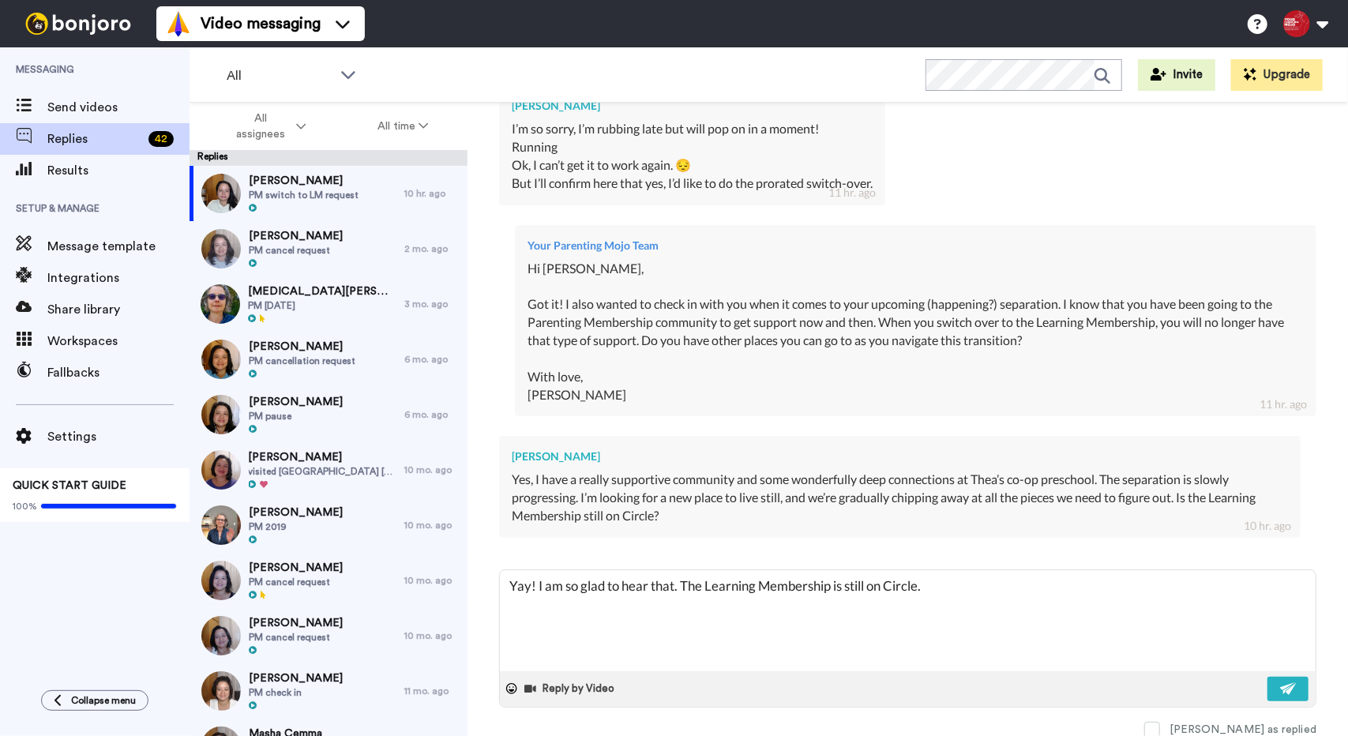
type textarea "Yay! I am so glad to hear that. The Learning Membership is still on Circle."
type textarea "x"
type textarea "Yay! I am so glad to hear that. The Learning Membership is still on Circle. <"
type textarea "x"
type textarea "Yay! I am so glad to hear that. The Learning Membership is still on Circle. <T"
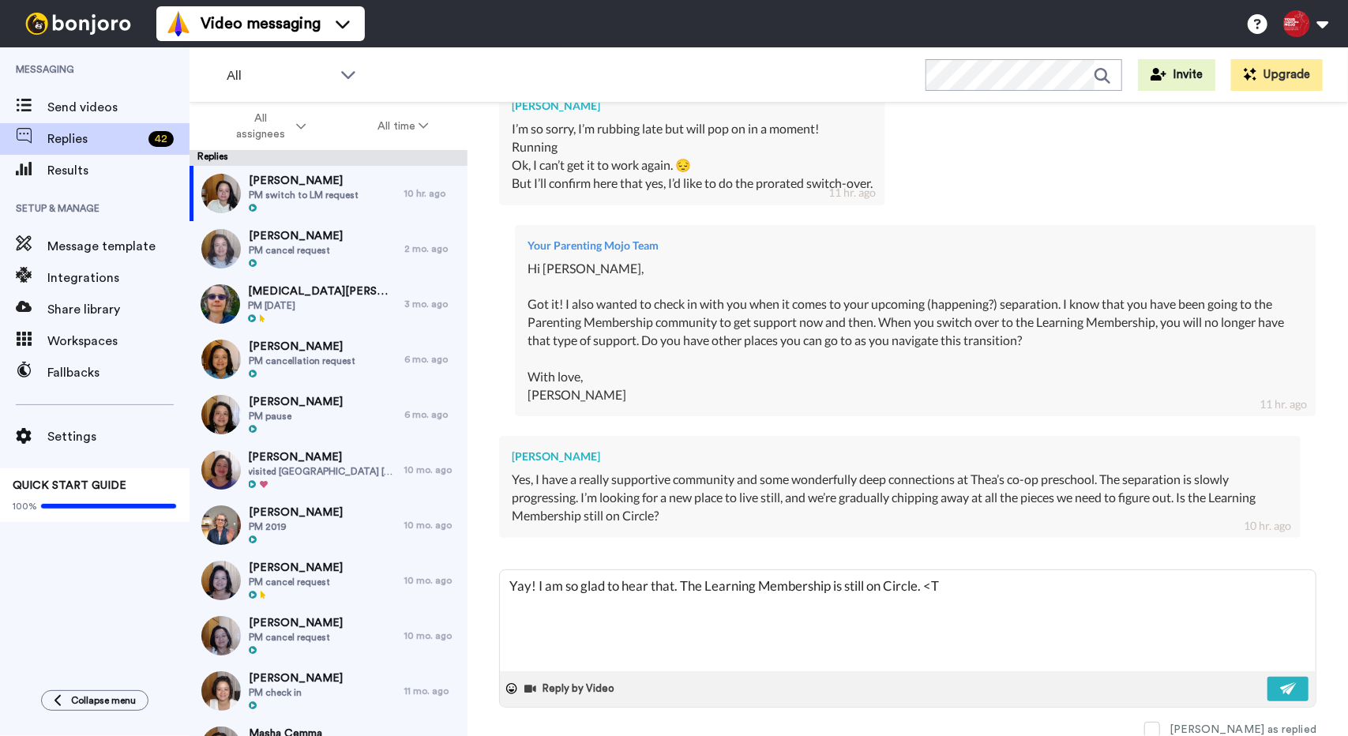
type textarea "x"
type textarea "Yay! I am so glad to hear that. The Learning Membership is still on Circle. <Th"
type textarea "x"
type textarea "Yay! I am so glad to hear that. The Learning Membership is still on Circle. <The"
type textarea "x"
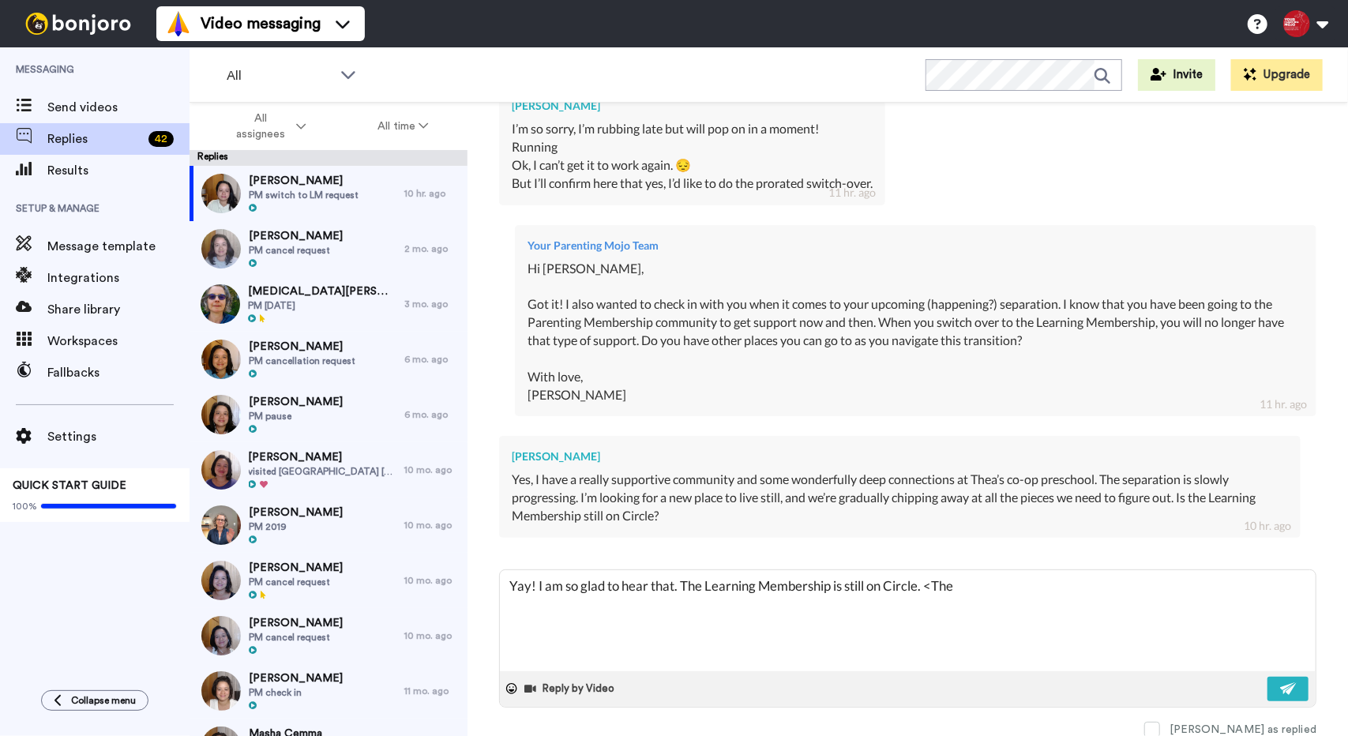
type textarea "Yay! I am so glad to hear that. The Learning Membership is still on Circle. <Th"
type textarea "x"
type textarea "Yay! I am so glad to hear that. The Learning Membership is still on Circle. <T"
type textarea "x"
type textarea "Yay! I am so glad to hear that. The Learning Membership is still on Circle. <"
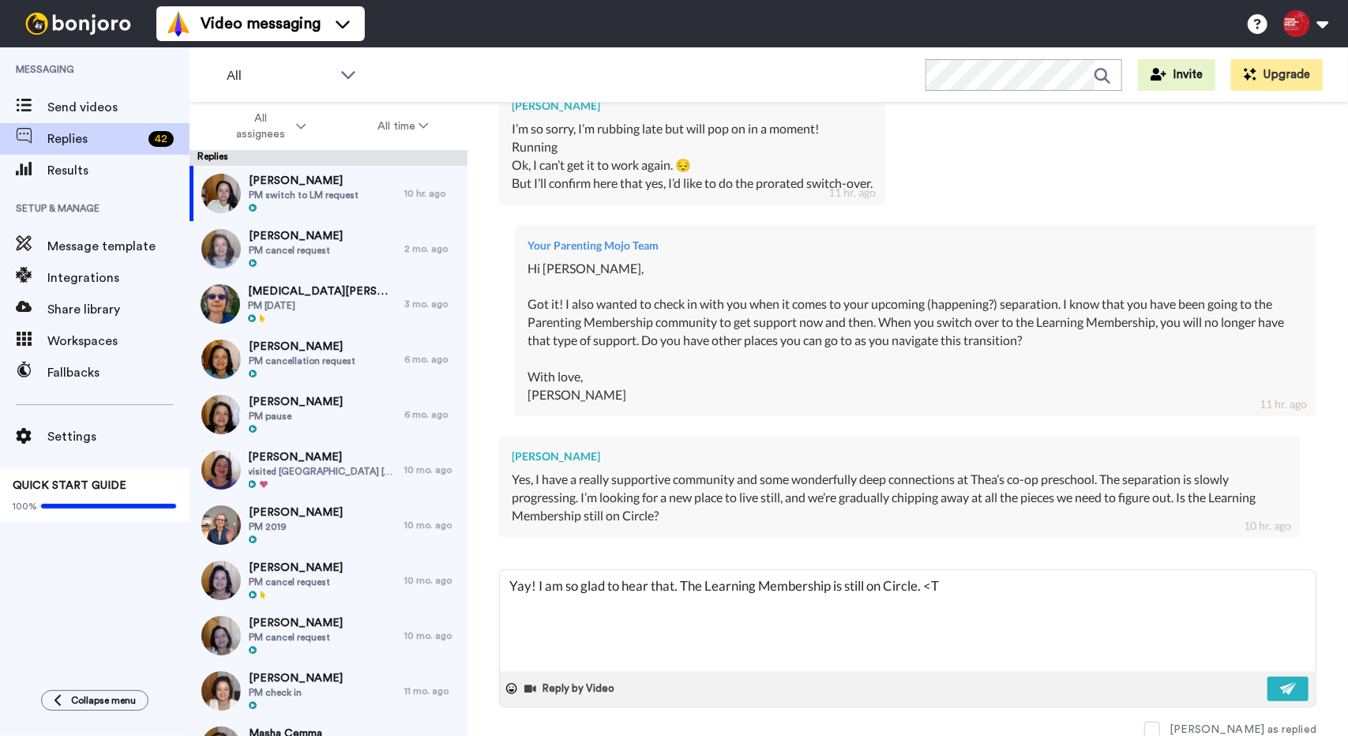
type textarea "x"
type textarea "Yay! I am so glad to hear that. The Learning Membership is still on Circle."
type textarea "x"
type textarea "Yay! I am so glad to hear that. The Learning Membership is still on Circle. T"
type textarea "x"
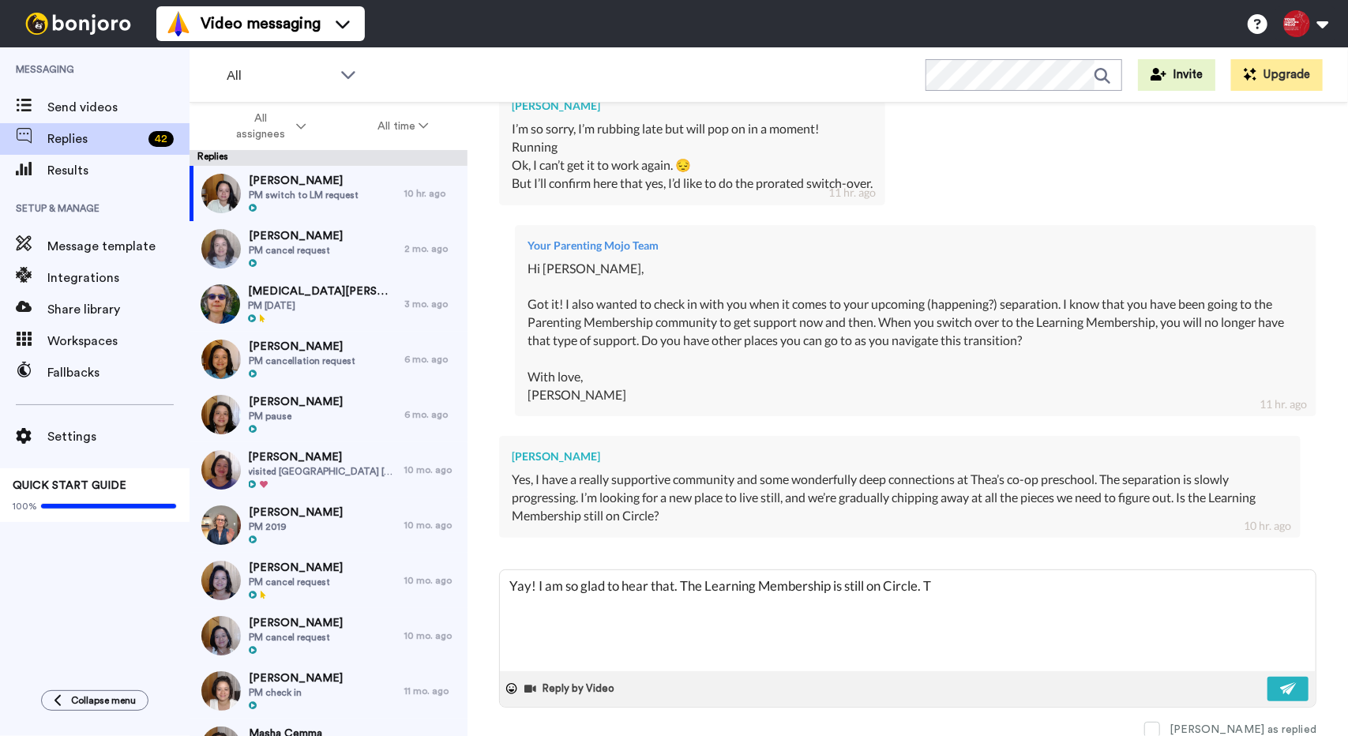
type textarea "Yay! I am so glad to hear that. The Learning Membership is still on Circle. Th"
type textarea "x"
type textarea "Yay! I am so glad to hear that. The Learning Membership is still on Circle. The"
type textarea "x"
type textarea "Yay! I am so glad to hear that. The Learning Membership is still on Circle. The"
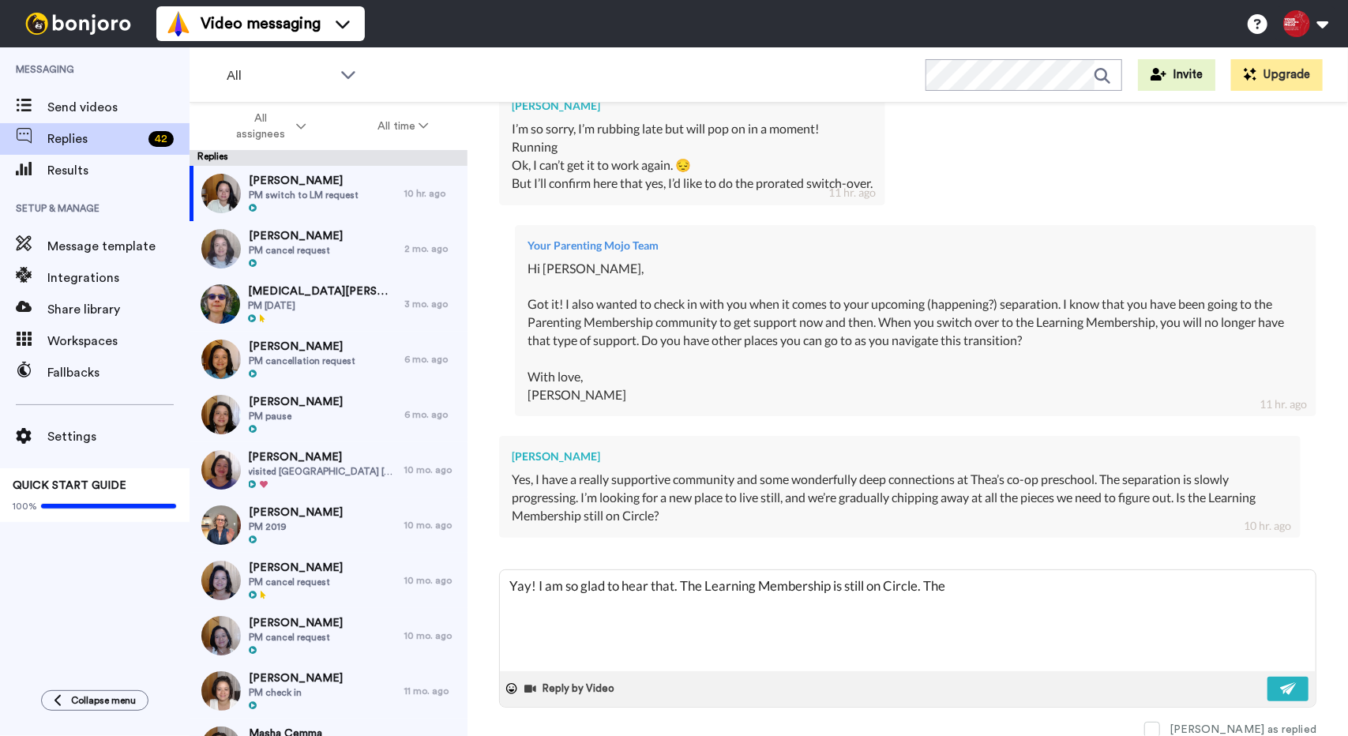
type textarea "x"
type textarea "Yay! I am so glad to hear that. The Learning Membership is still on Circle. The…"
type textarea "x"
type textarea "Yay! I am so glad to hear that. The Learning Membership is still on Circle. The…"
type textarea "x"
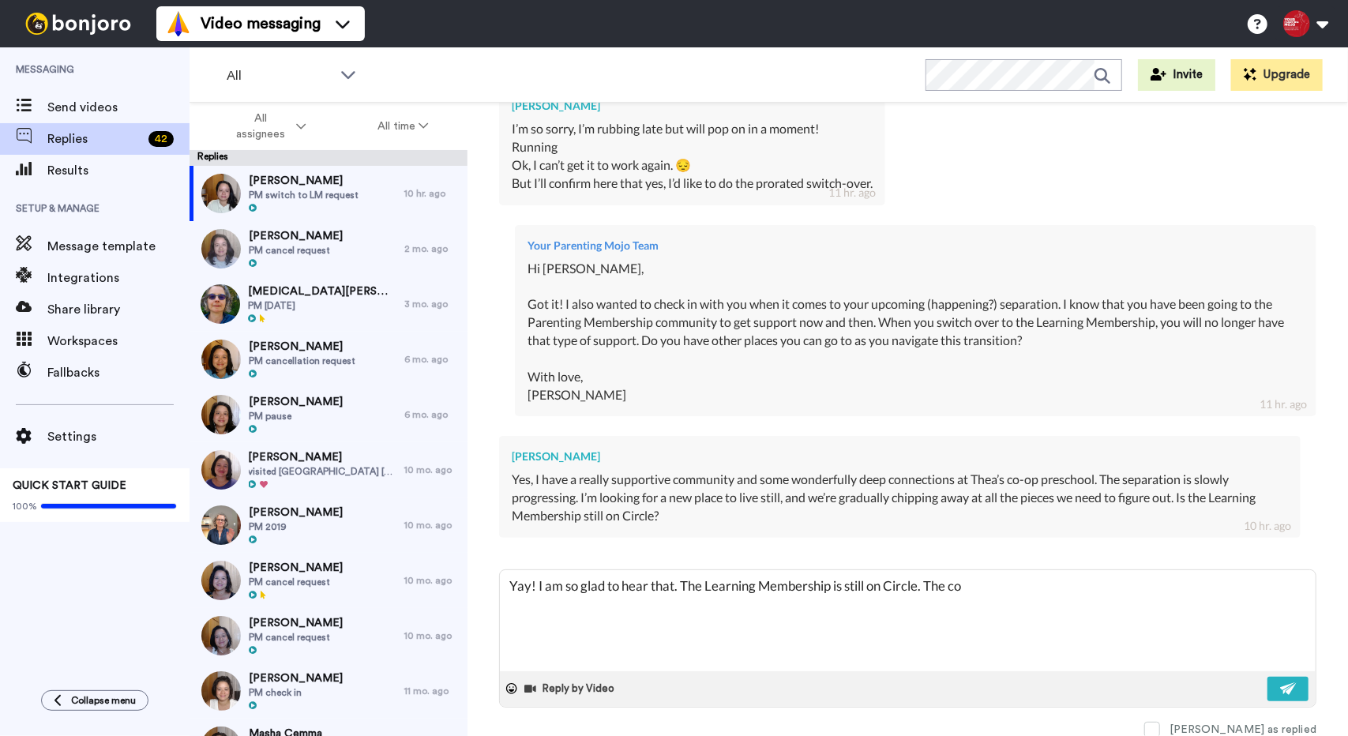
type textarea "Yay! I am so glad to hear that. The Learning Membership is still on Circle. The…"
type textarea "x"
type textarea "Yay! I am so glad to hear that. The Learning Membership is still on Circle. The…"
type textarea "x"
type textarea "Yay! I am so glad to hear that. The Learning Membership is still on Circle. The…"
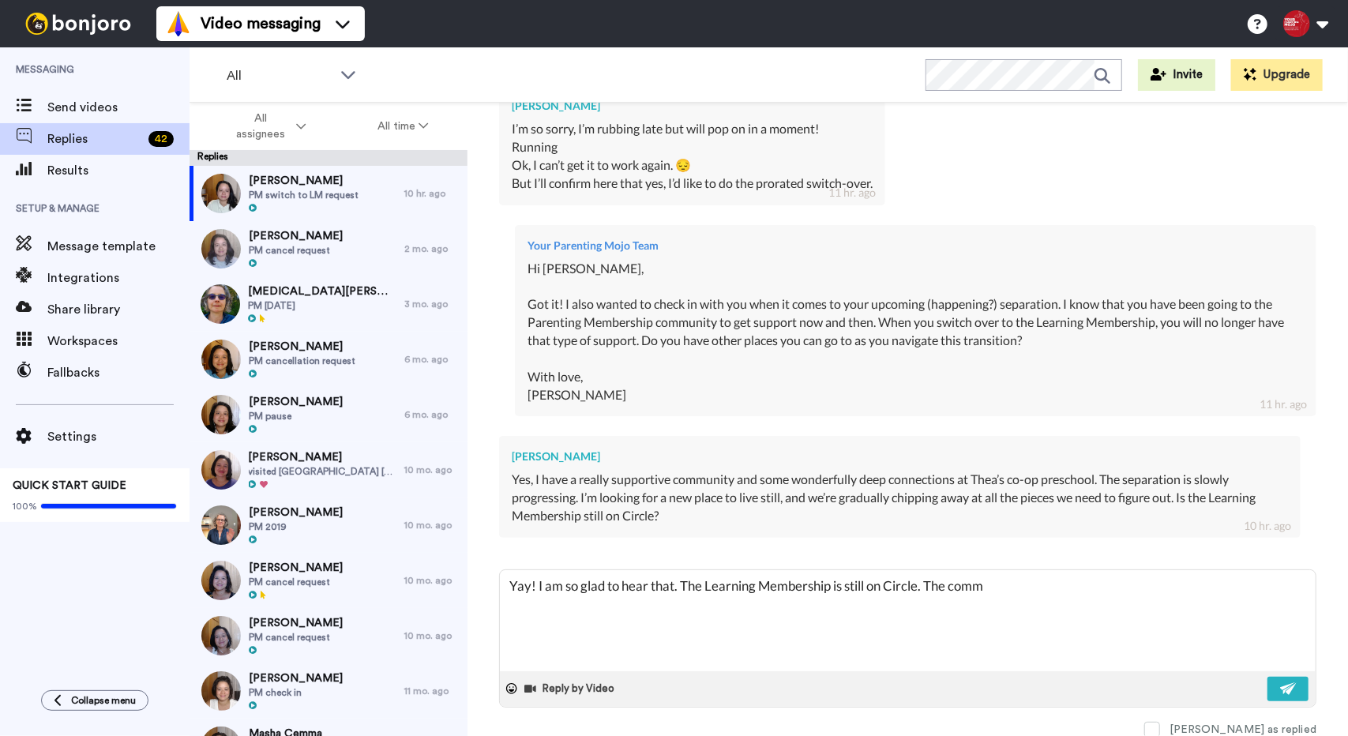
type textarea "x"
type textarea "Yay! I am so glad to hear that. The Learning Membership is still on Circle. The…"
type textarea "x"
type textarea "Yay! I am so glad to hear that. The Learning Membership is still on Circle. The…"
type textarea "x"
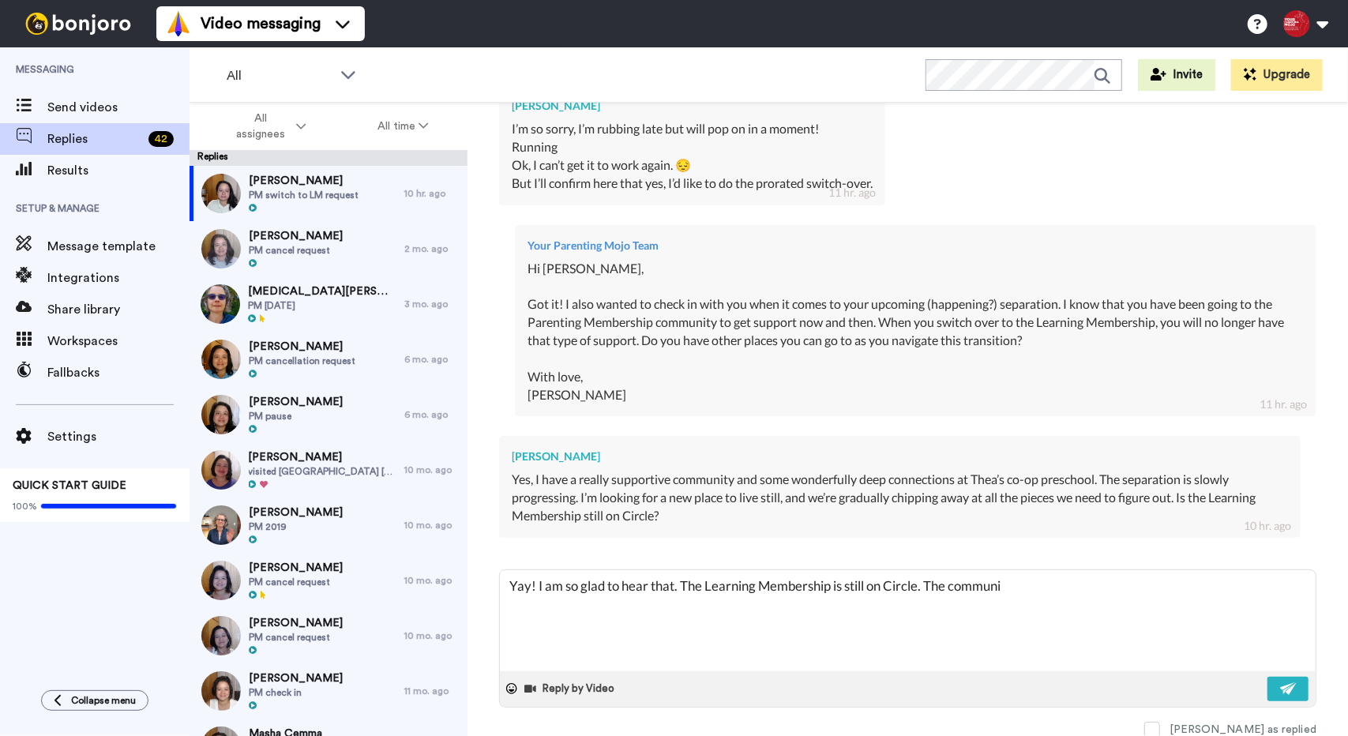
type textarea "Yay! I am so glad to hear that. The Learning Membership is still on Circle. The…"
type textarea "x"
type textarea "Yay! I am so glad to hear that. The Learning Membership is still on Circle. The…"
type textarea "x"
type textarea "Yay! I am so glad to hear that. The Learning Membership is still on Circle. The…"
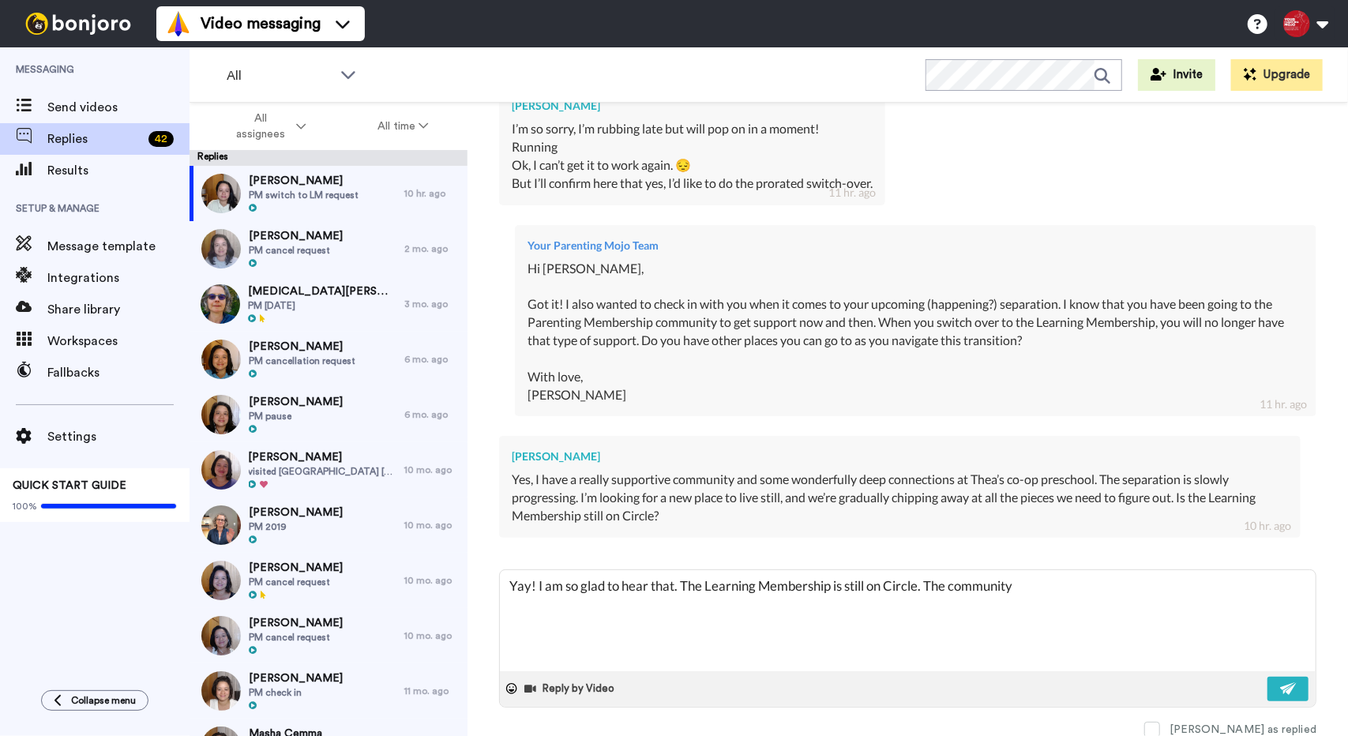
type textarea "x"
type textarea "Yay! I am so glad to hear that. The Learning Membership is still on Circle. The…"
type textarea "x"
type textarea "Yay! I am so glad to hear that. The Learning Membership is still on Circle. The…"
type textarea "x"
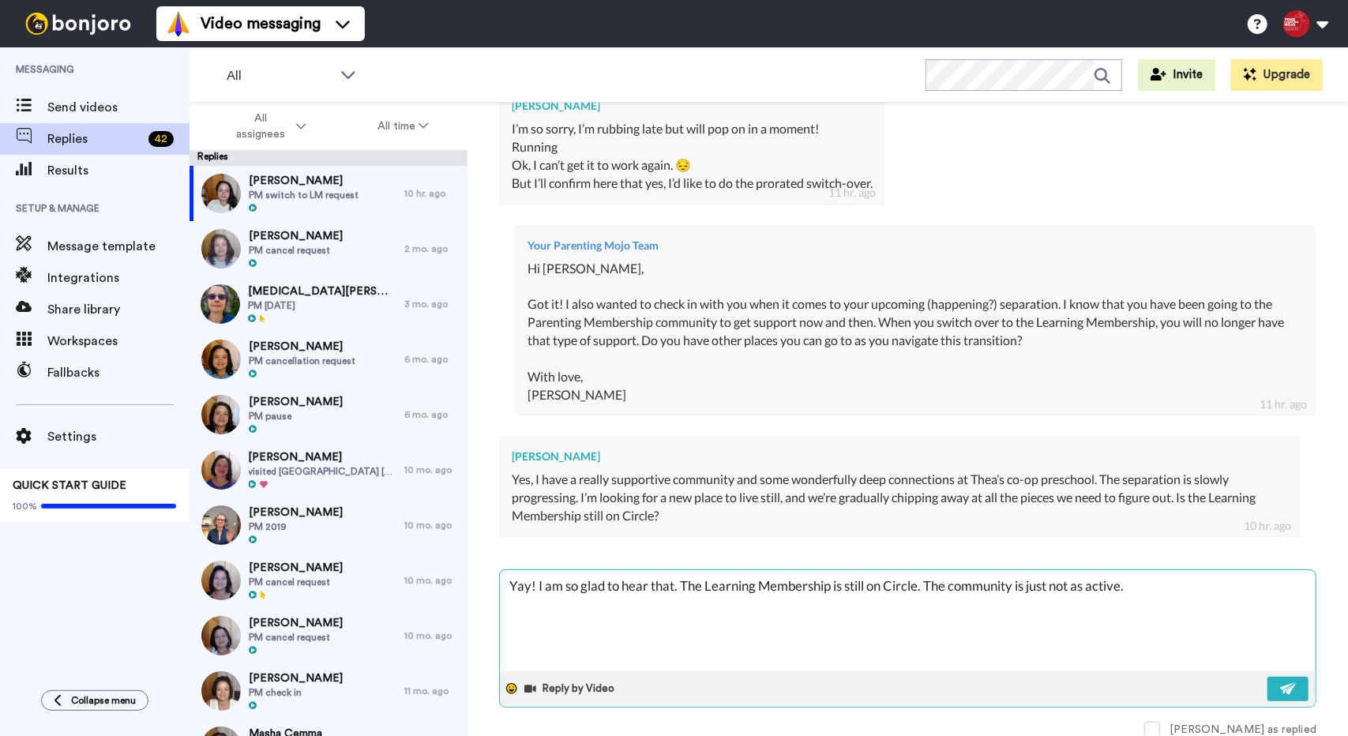
click at [515, 682] on div at bounding box center [512, 689] width 24 height 24
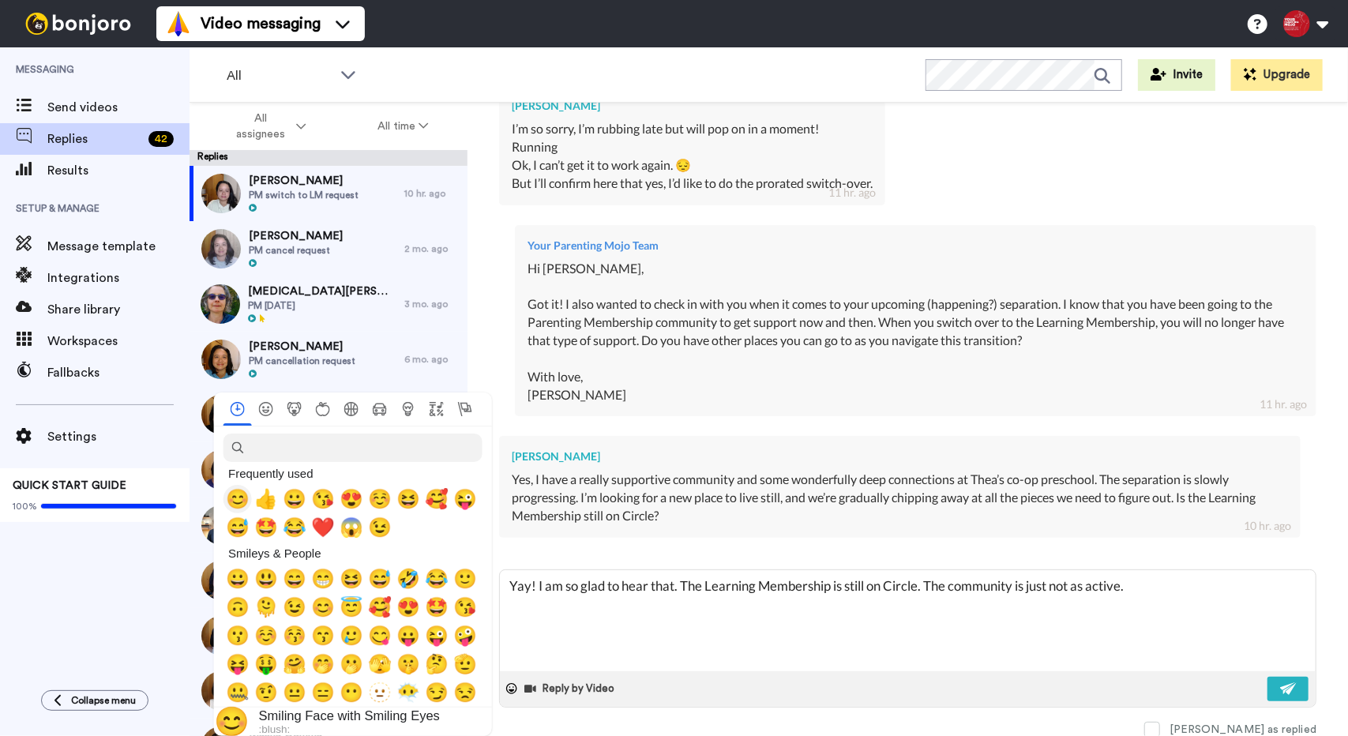
click at [240, 498] on span "😊" at bounding box center [238, 499] width 24 height 22
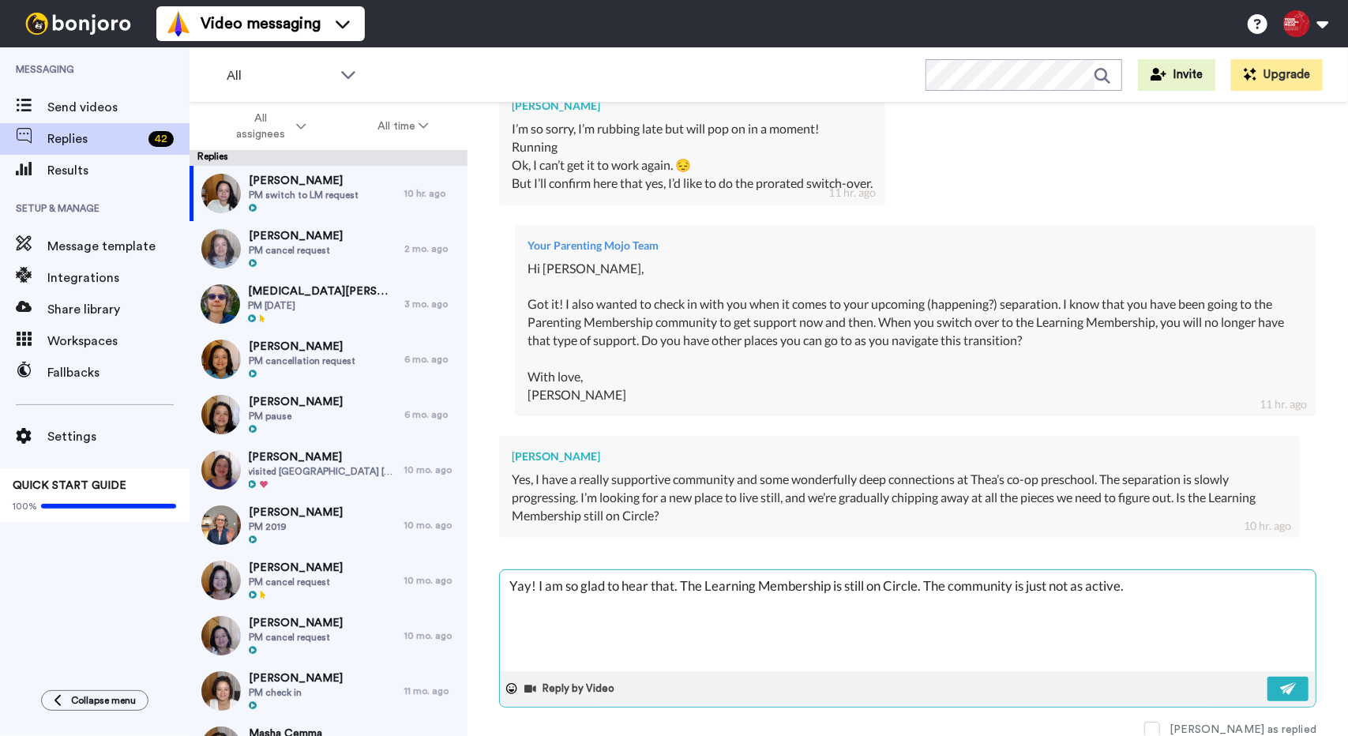
click at [1229, 597] on textarea "Yay! I am so glad to hear that. The Learning Membership is still on Circle. The…" at bounding box center [908, 620] width 816 height 101
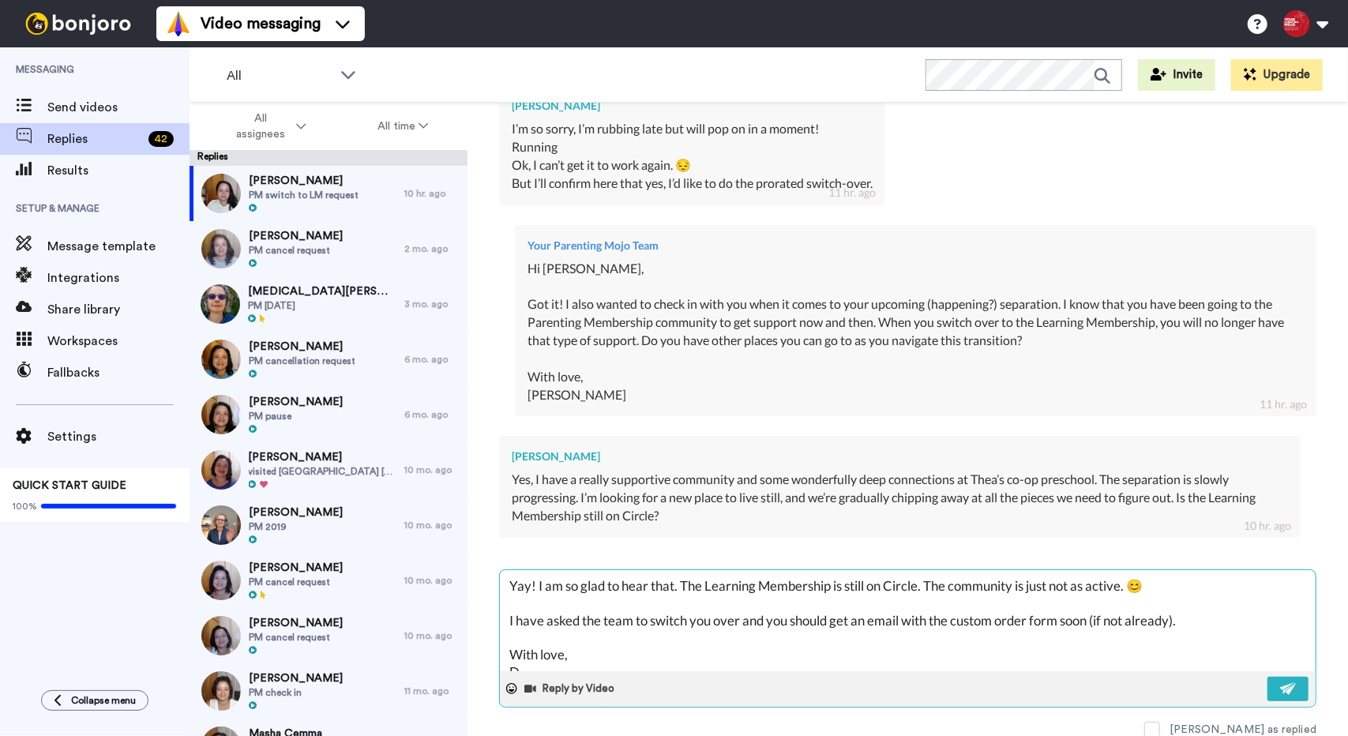
scroll to position [9, 0]
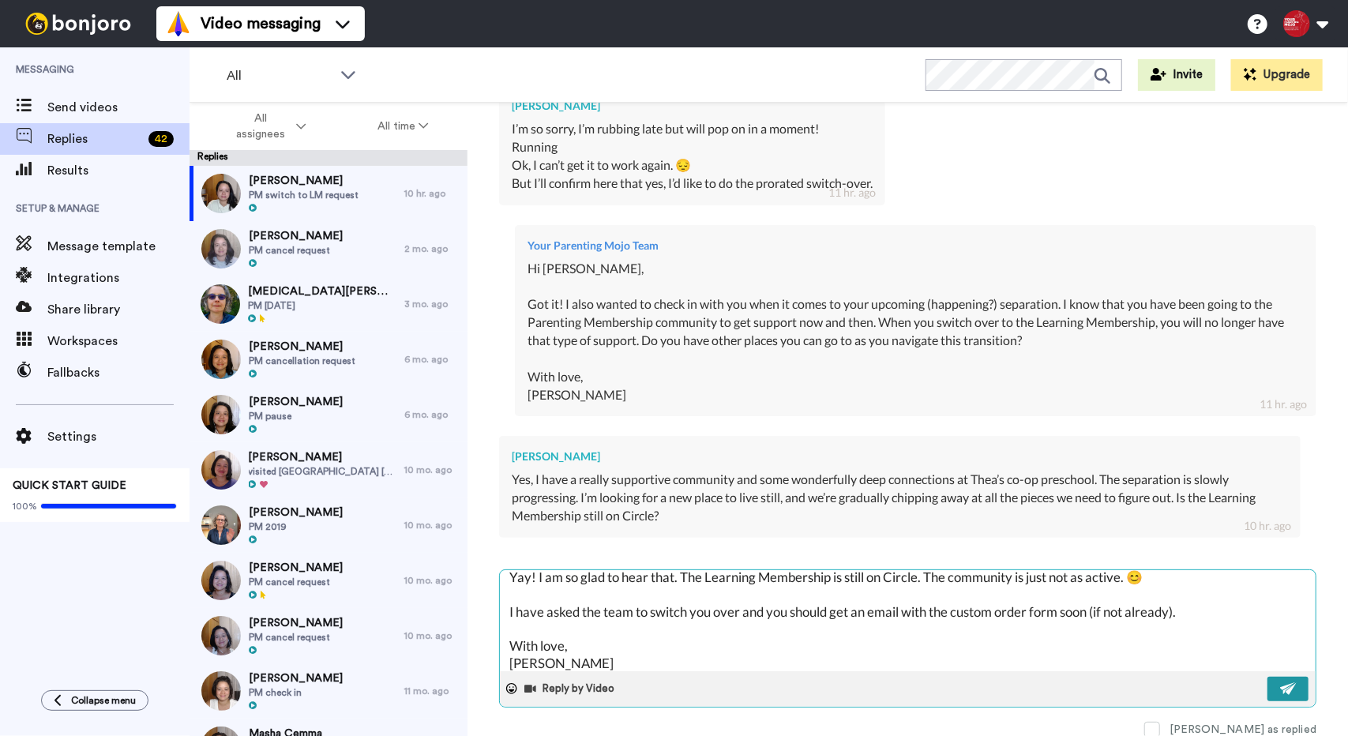
click at [1268, 683] on button at bounding box center [1288, 689] width 41 height 24
